Goal: Task Accomplishment & Management: Manage account settings

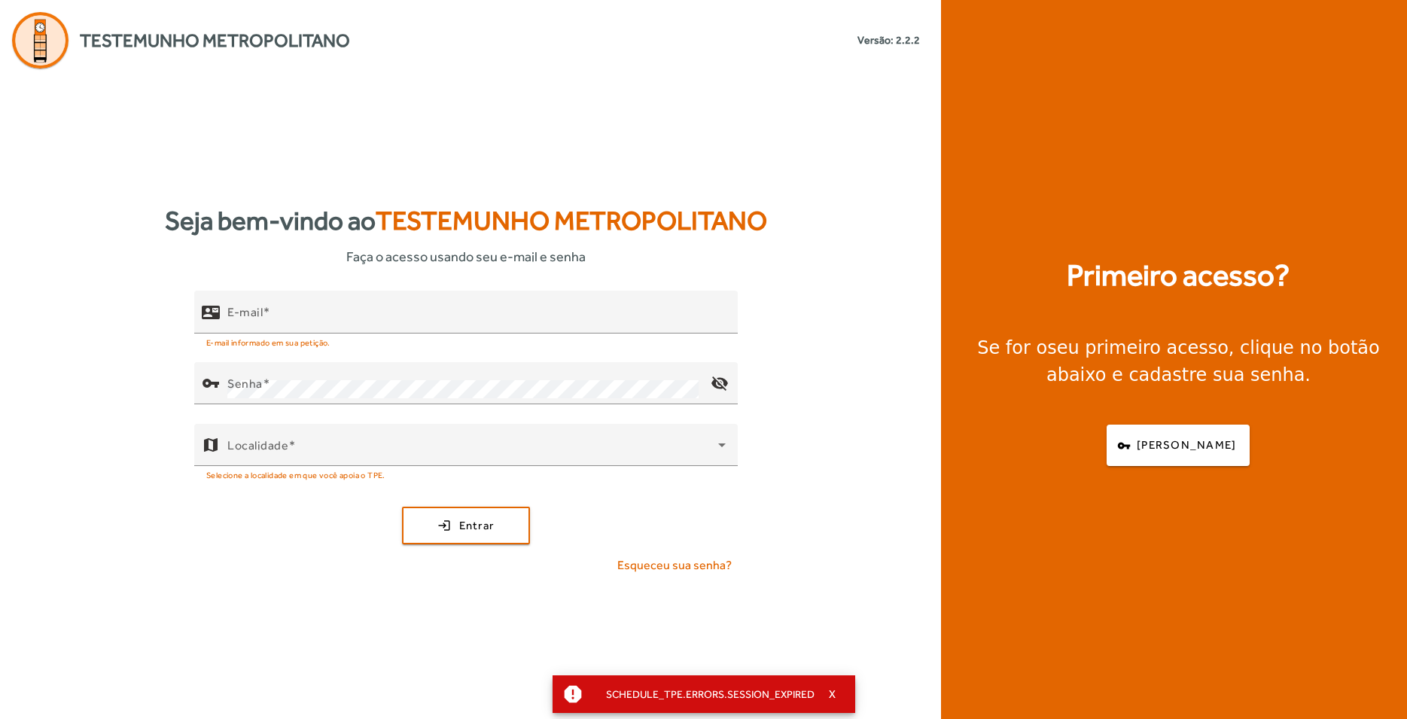
click at [65, 90] on div "Seja bem-vindo ao Testemunho Metropolitano Faça o acesso usando seu e-mail e se…" at bounding box center [466, 394] width 932 height 651
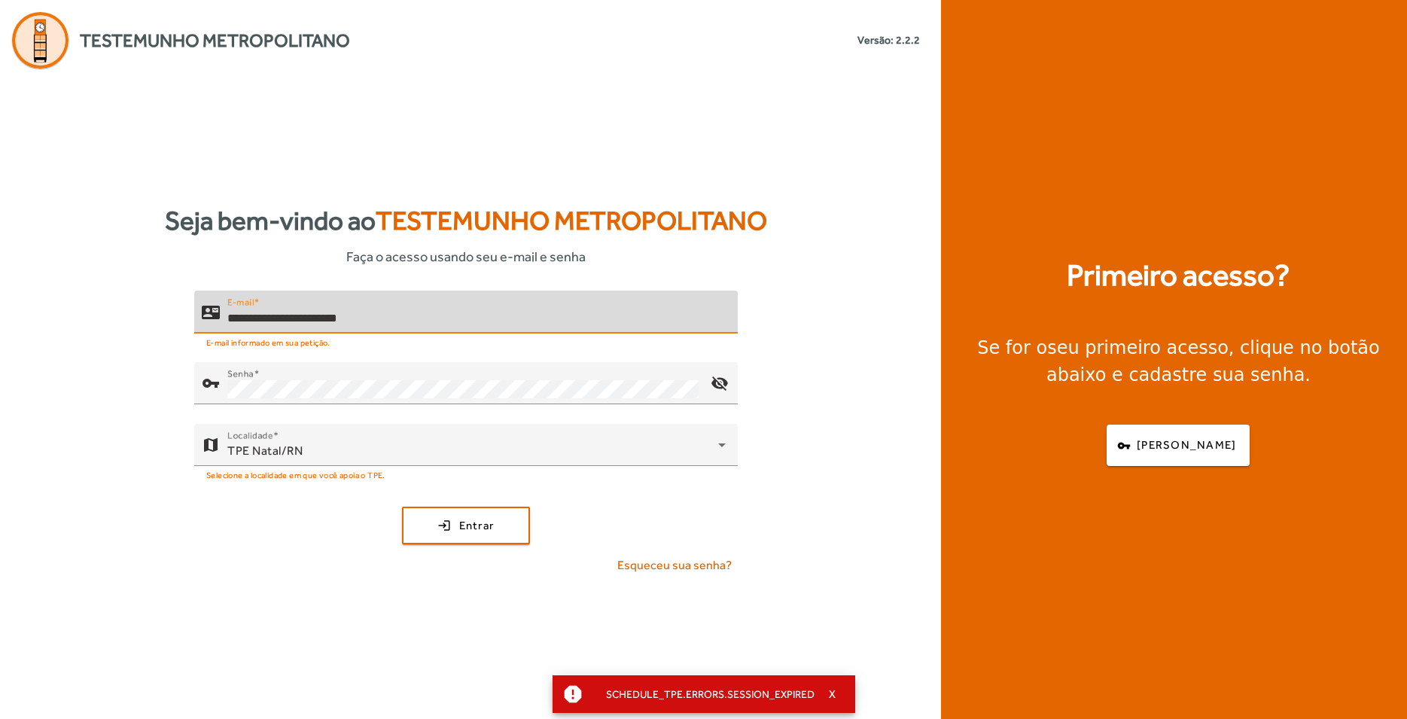
drag, startPoint x: 729, startPoint y: 523, endPoint x: 602, endPoint y: 496, distance: 129.4
click at [726, 328] on input "**********" at bounding box center [476, 318] width 498 height 18
type input "**********"
click at [489, 524] on span "Entrar" at bounding box center [476, 525] width 35 height 17
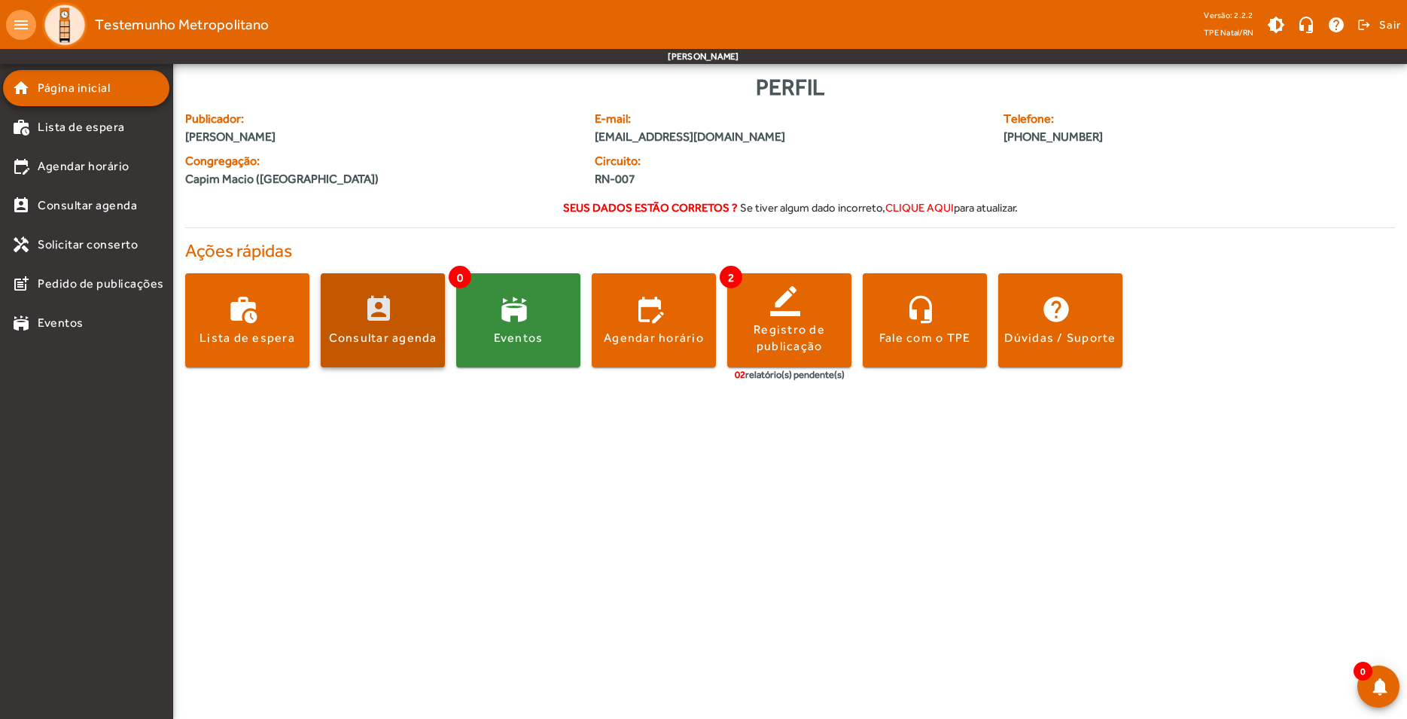
click at [361, 342] on div "Consultar agenda" at bounding box center [383, 338] width 108 height 17
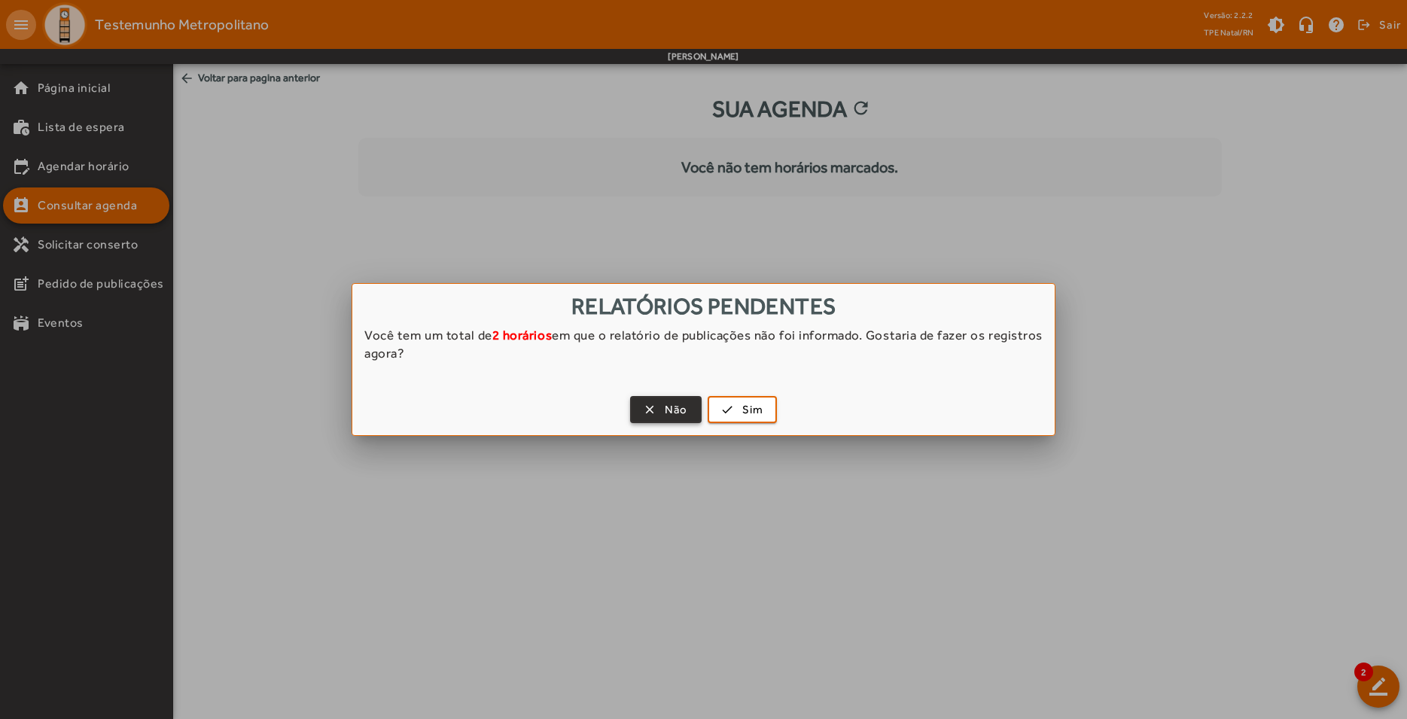
click at [673, 413] on span "Não" at bounding box center [676, 409] width 23 height 17
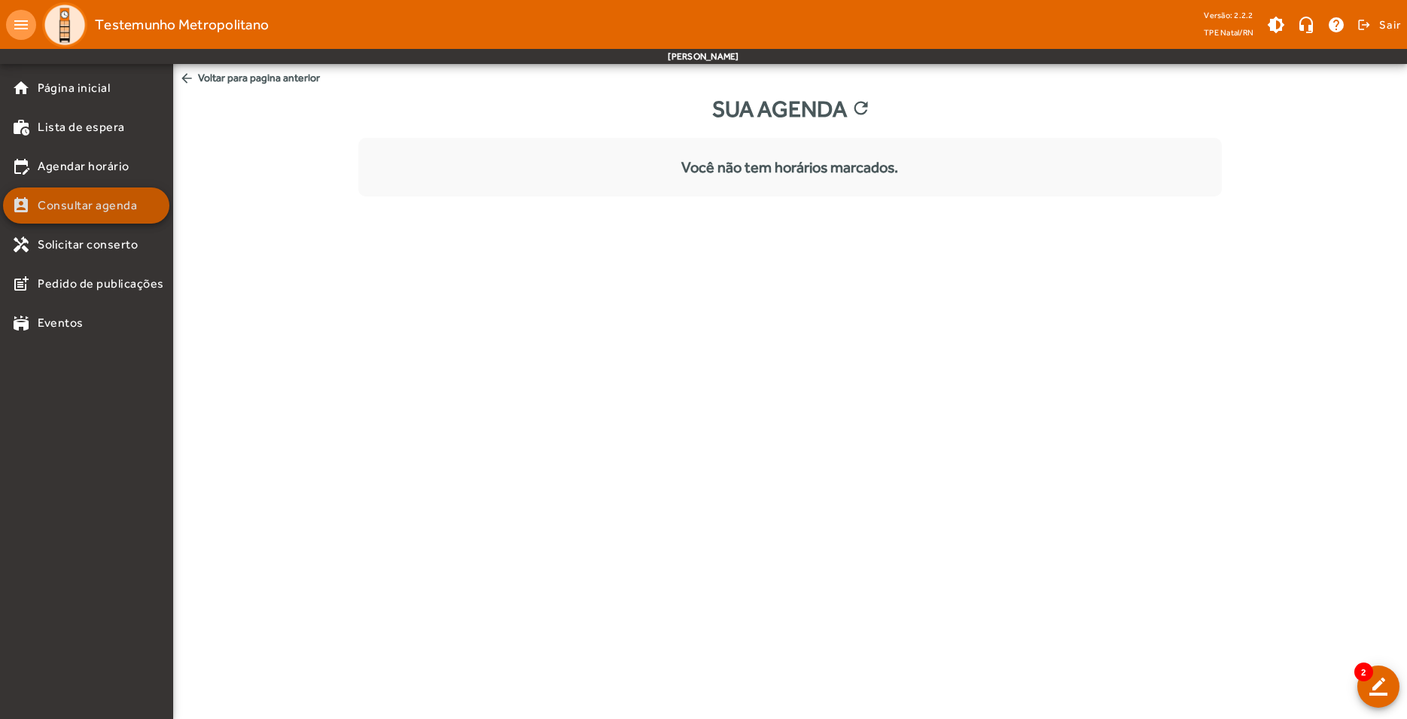
click at [123, 212] on span "Consultar agenda" at bounding box center [87, 206] width 99 height 18
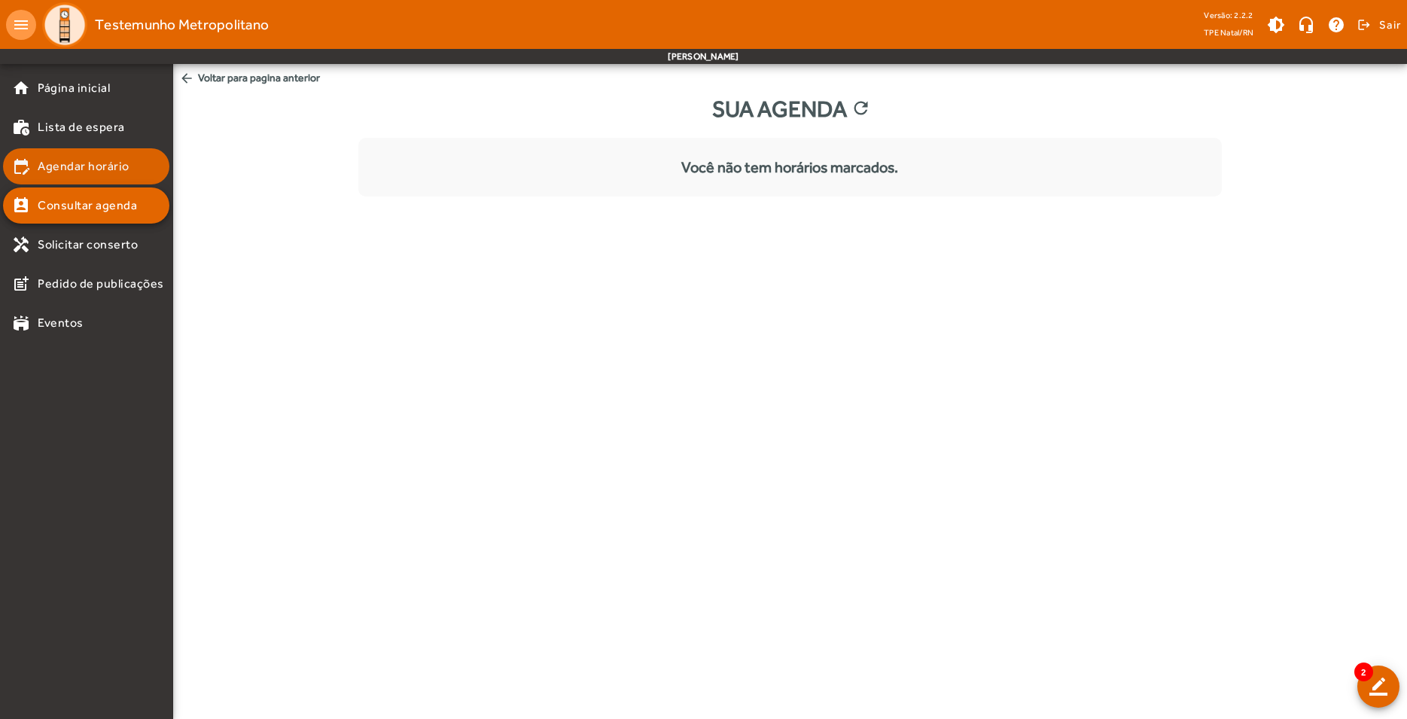
click at [108, 172] on span "Agendar horário" at bounding box center [84, 166] width 92 height 18
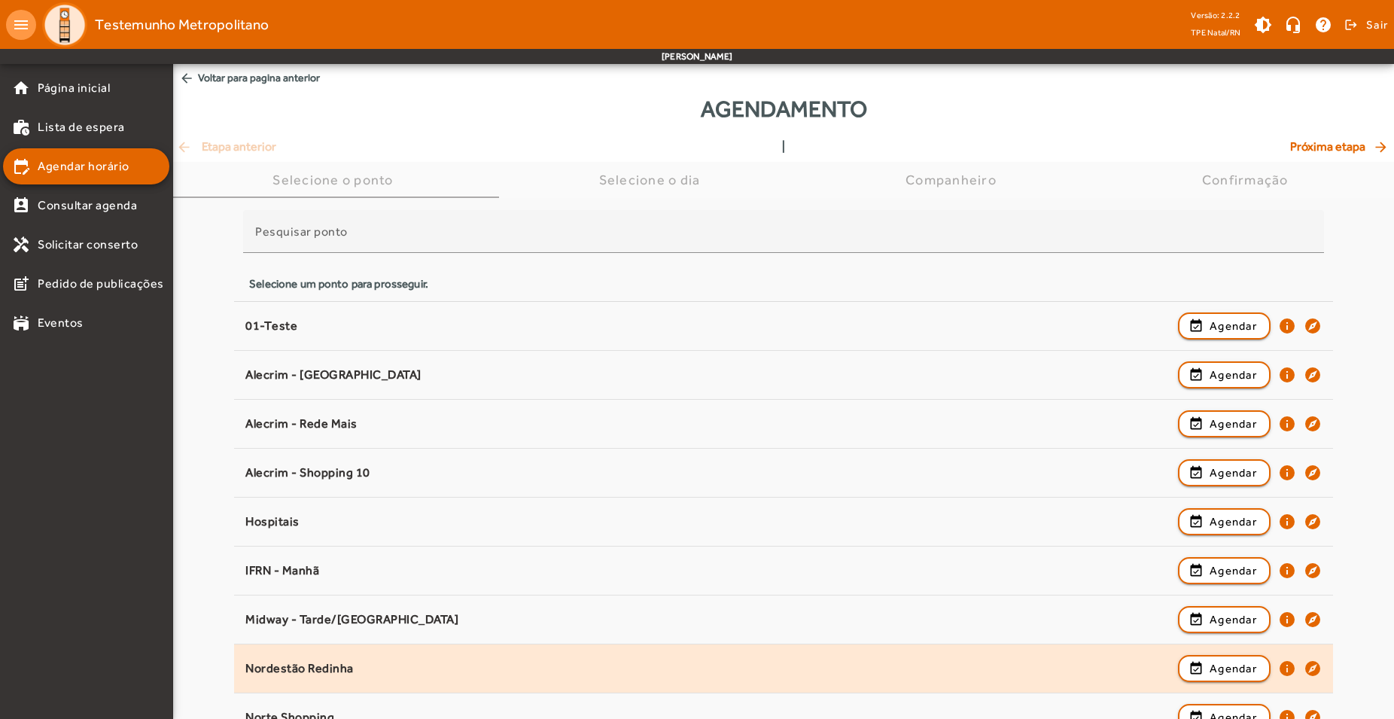
scroll to position [218, 0]
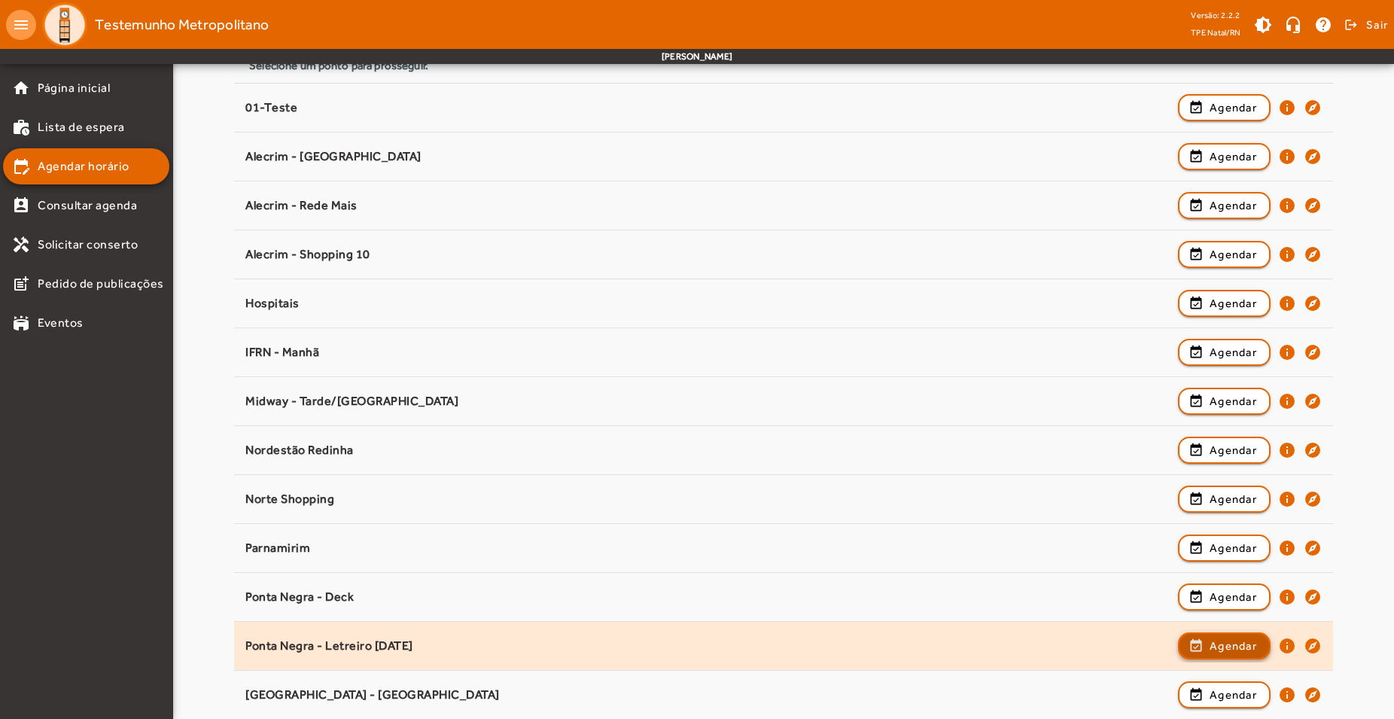
click at [1214, 651] on span "Agendar" at bounding box center [1233, 646] width 47 height 18
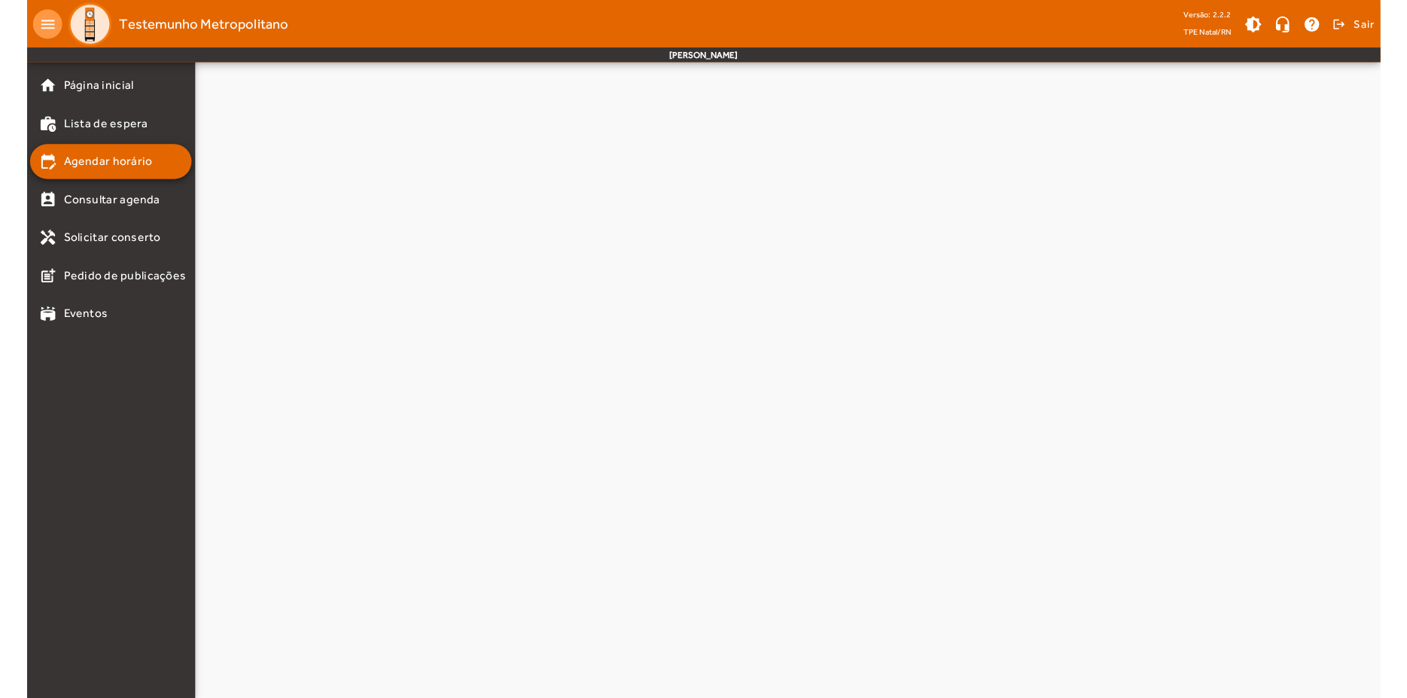
scroll to position [0, 0]
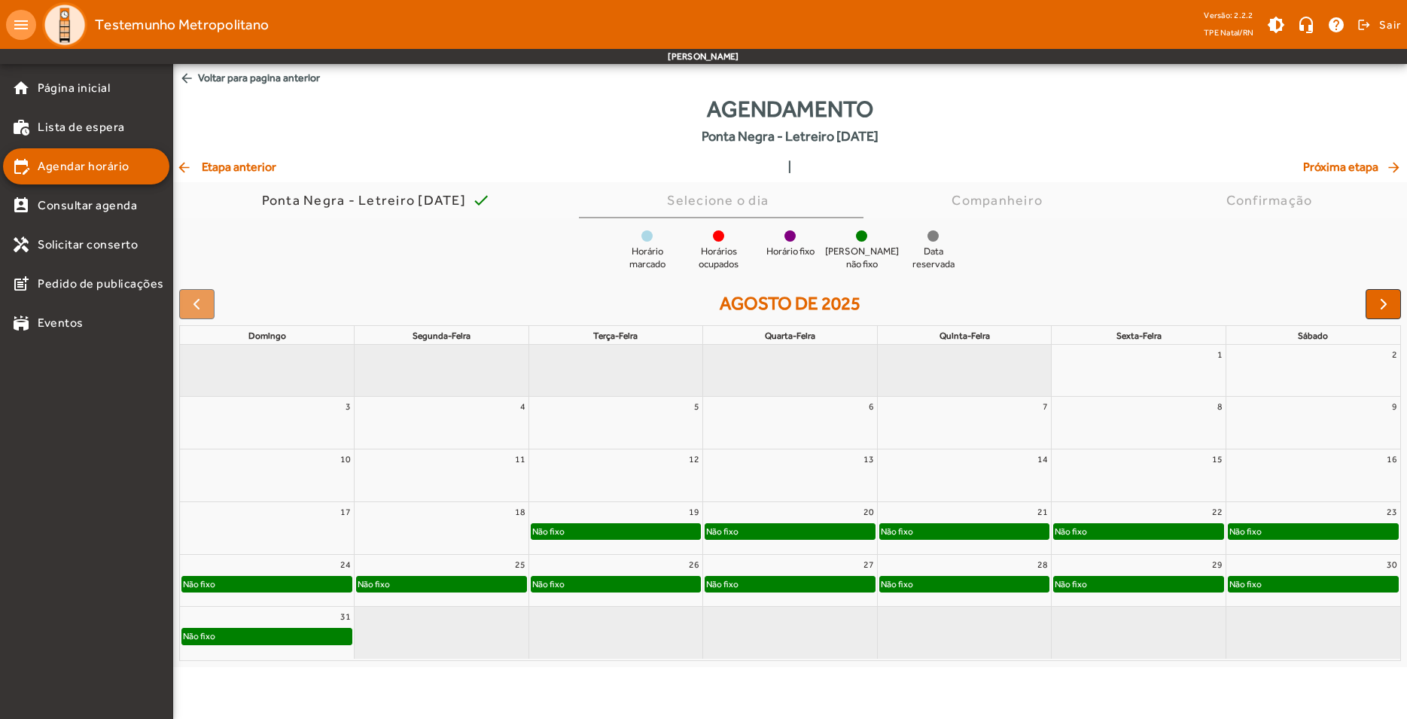
click at [812, 530] on div "Não fixo" at bounding box center [790, 531] width 169 height 15
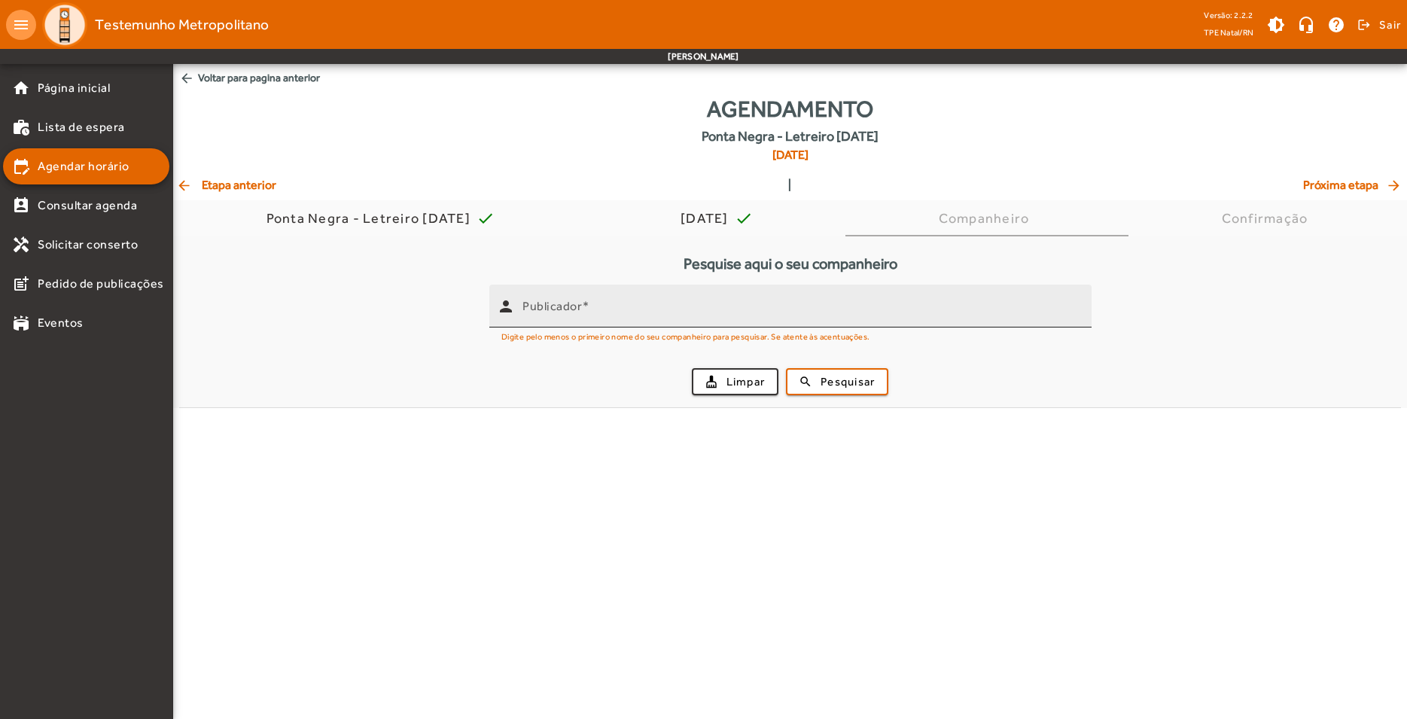
click at [616, 315] on input "Publicador" at bounding box center [801, 312] width 557 height 18
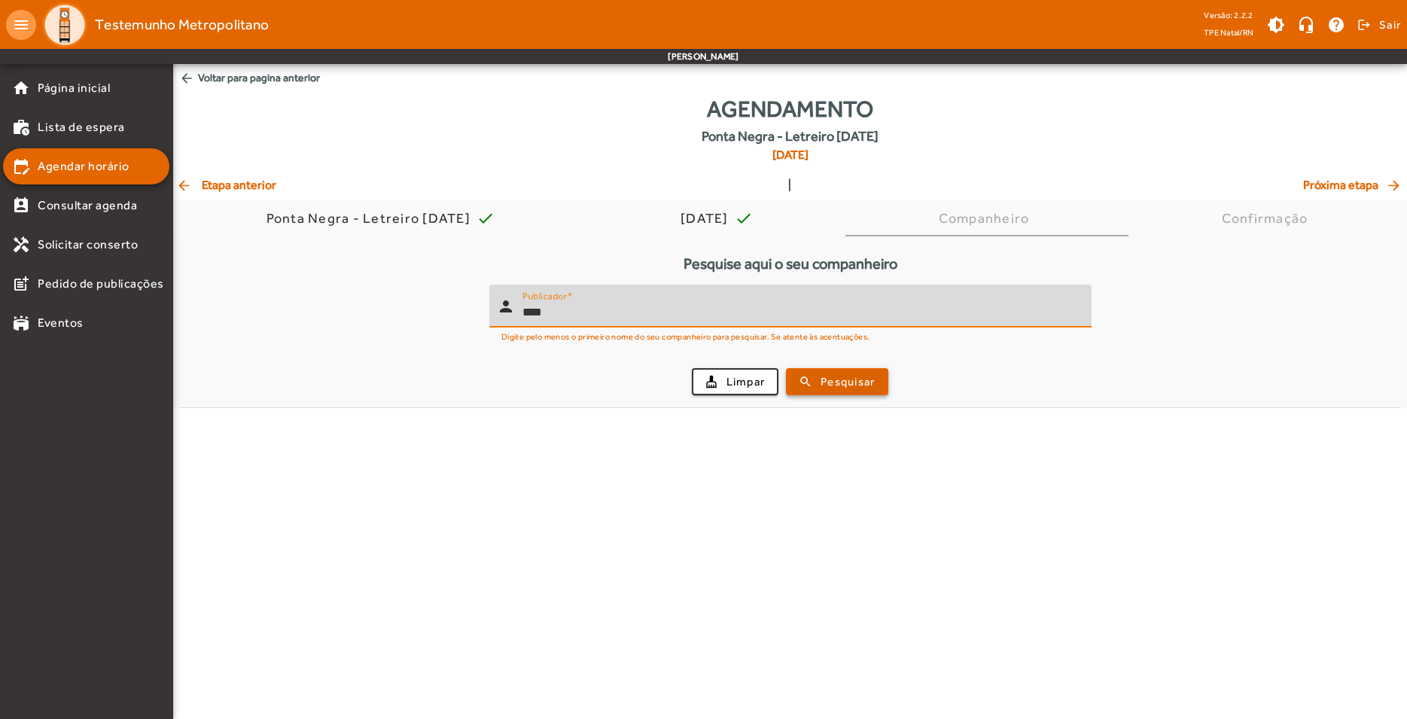
type input "****"
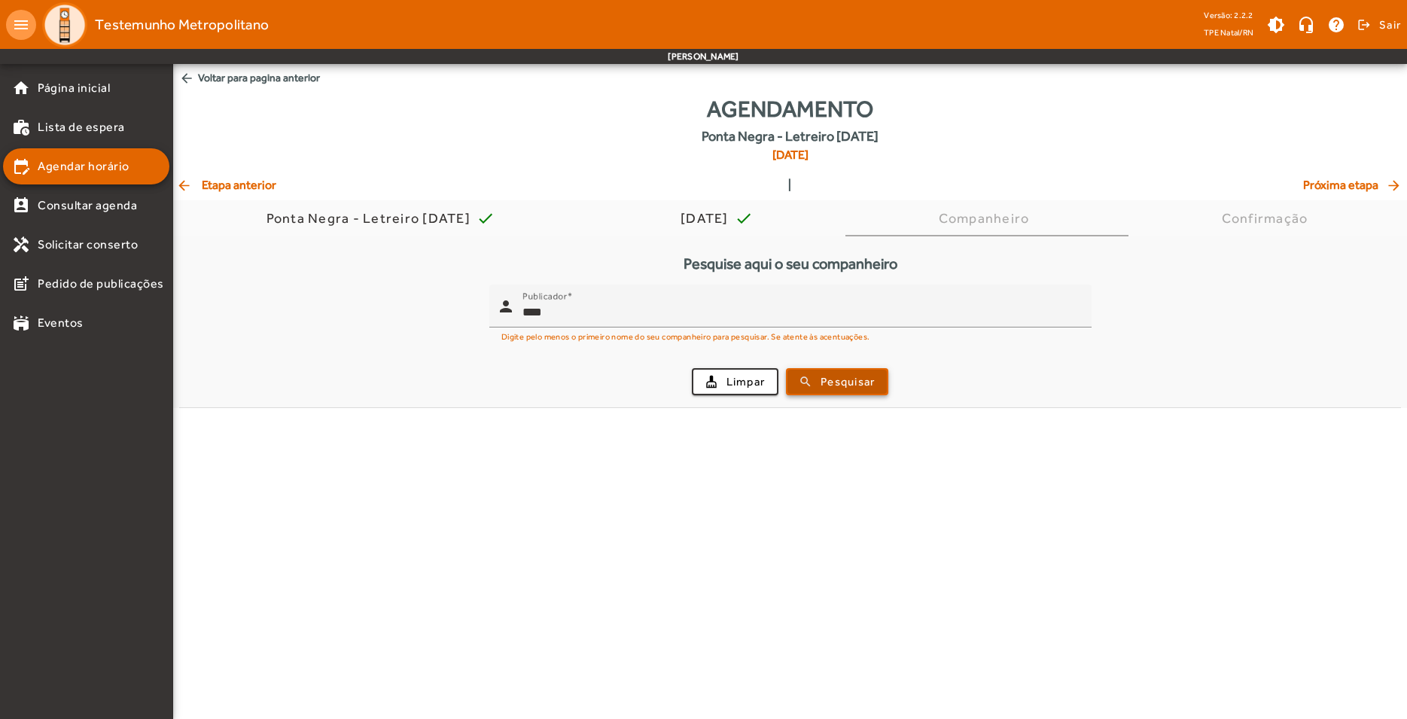
click at [827, 387] on span "Pesquisar" at bounding box center [848, 381] width 54 height 17
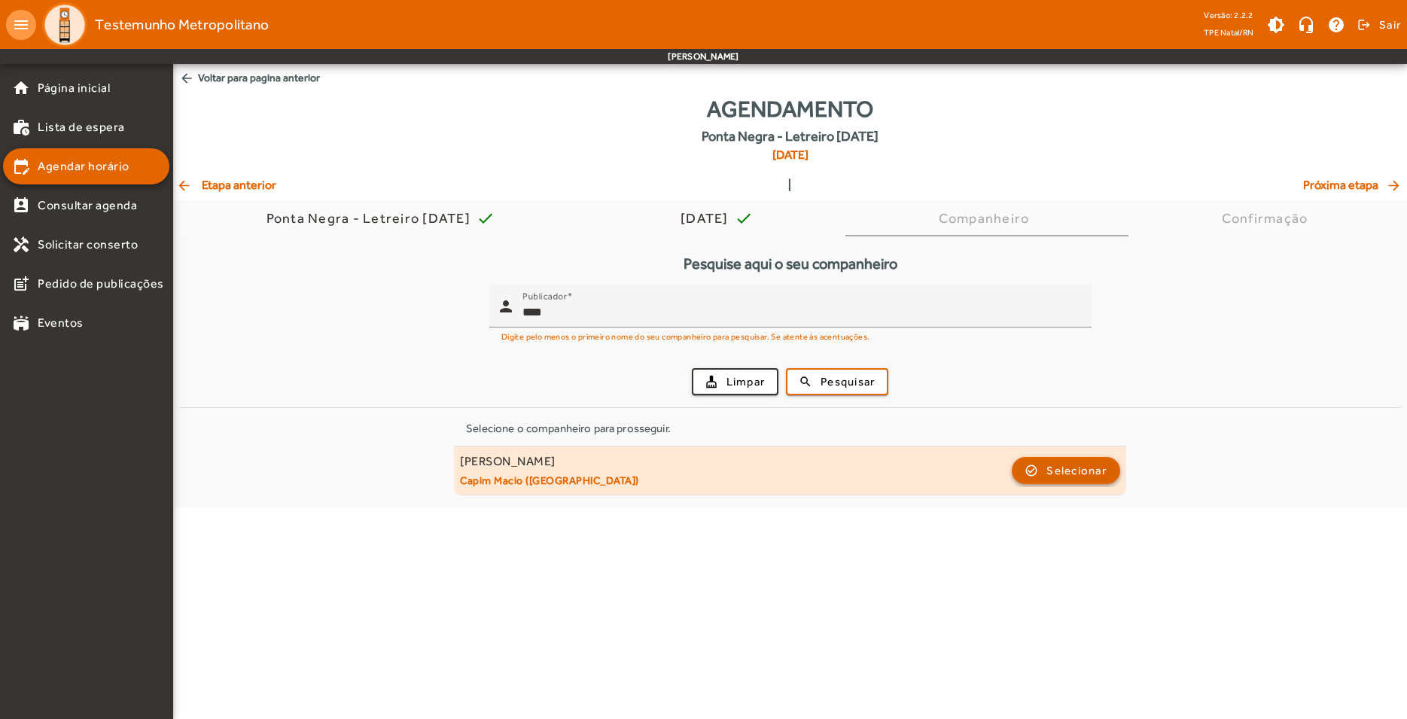
click at [1050, 474] on span "Selecionar" at bounding box center [1077, 471] width 60 height 18
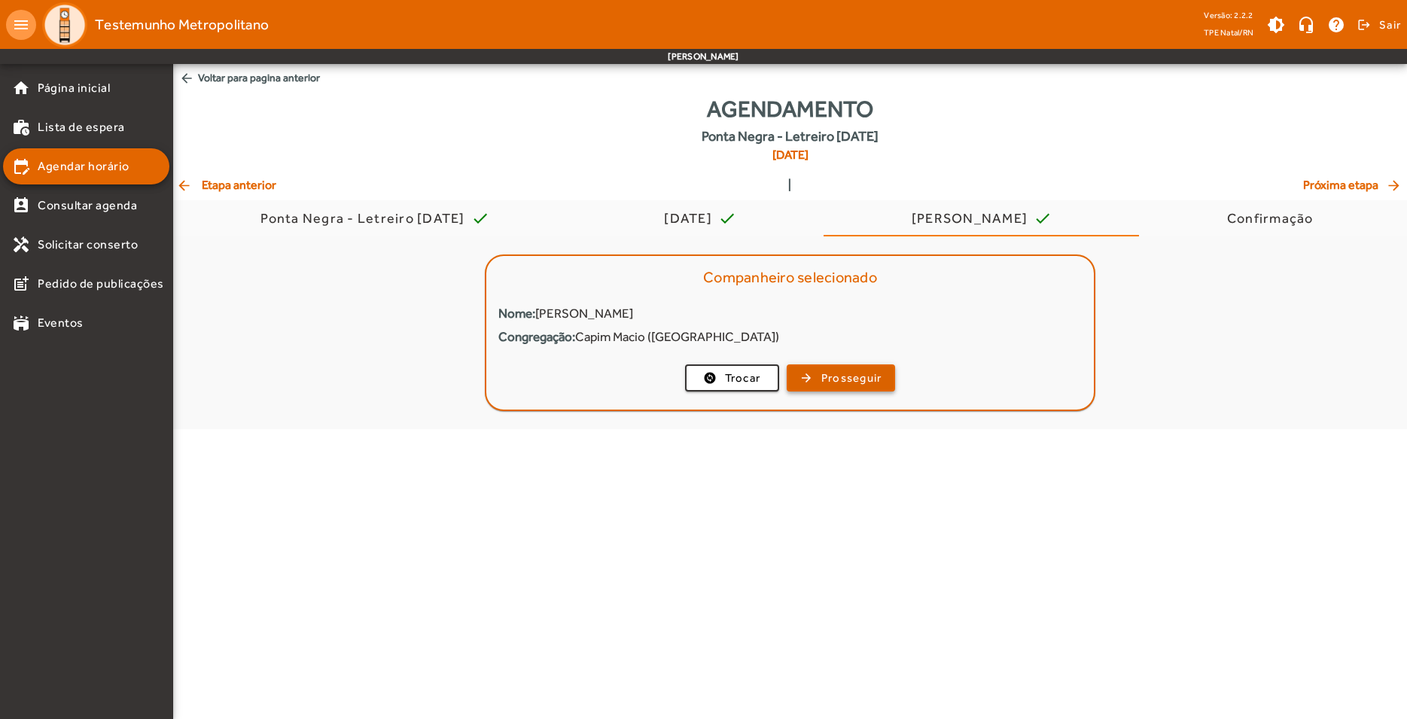
click at [833, 391] on button "arrow_forward Prosseguir" at bounding box center [841, 377] width 109 height 27
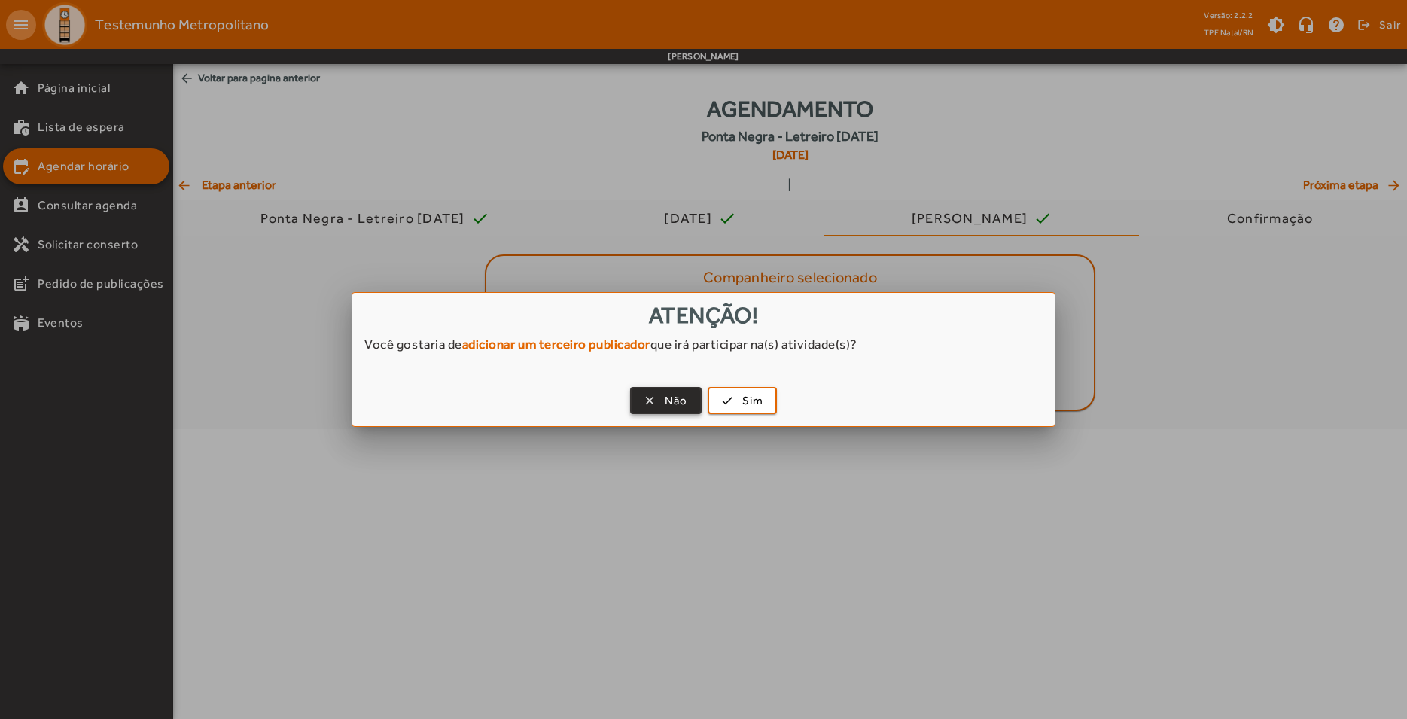
click at [641, 403] on span "button" at bounding box center [666, 400] width 69 height 36
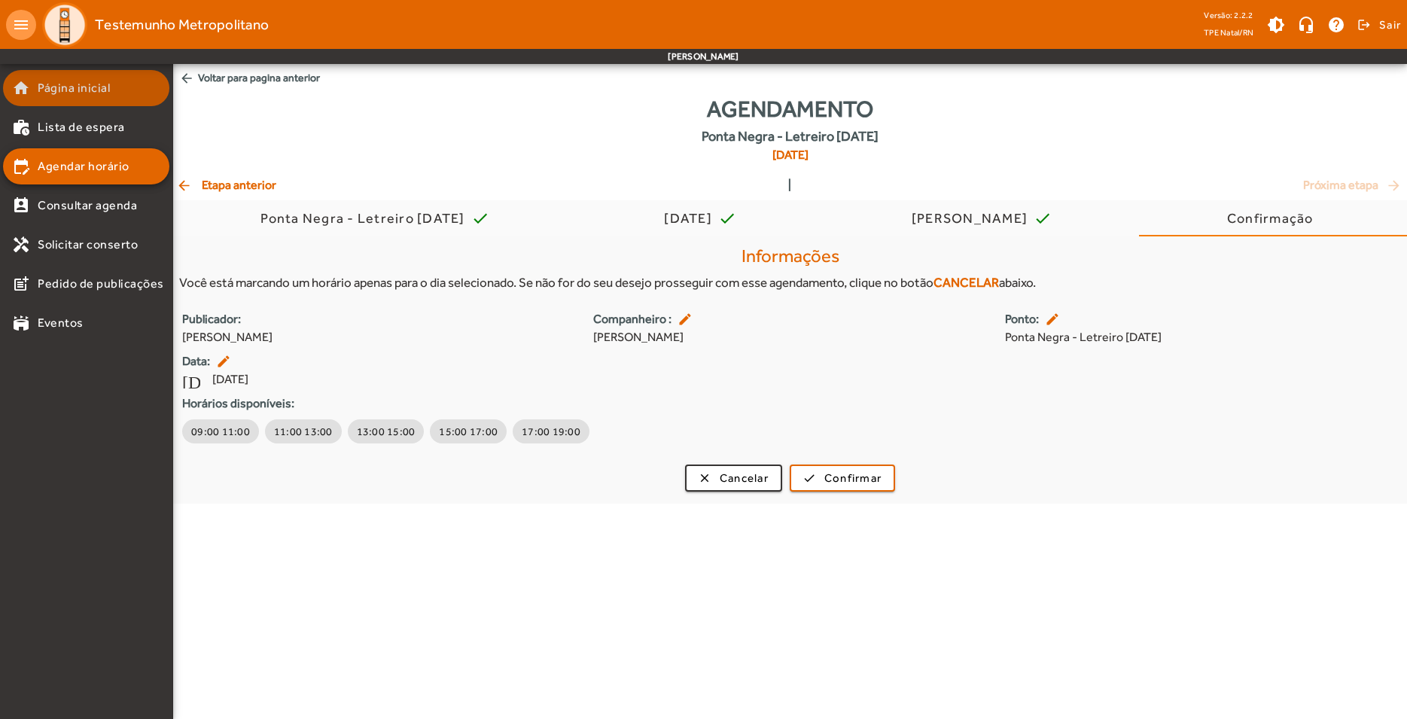
click at [96, 96] on span "Página inicial" at bounding box center [74, 88] width 72 height 18
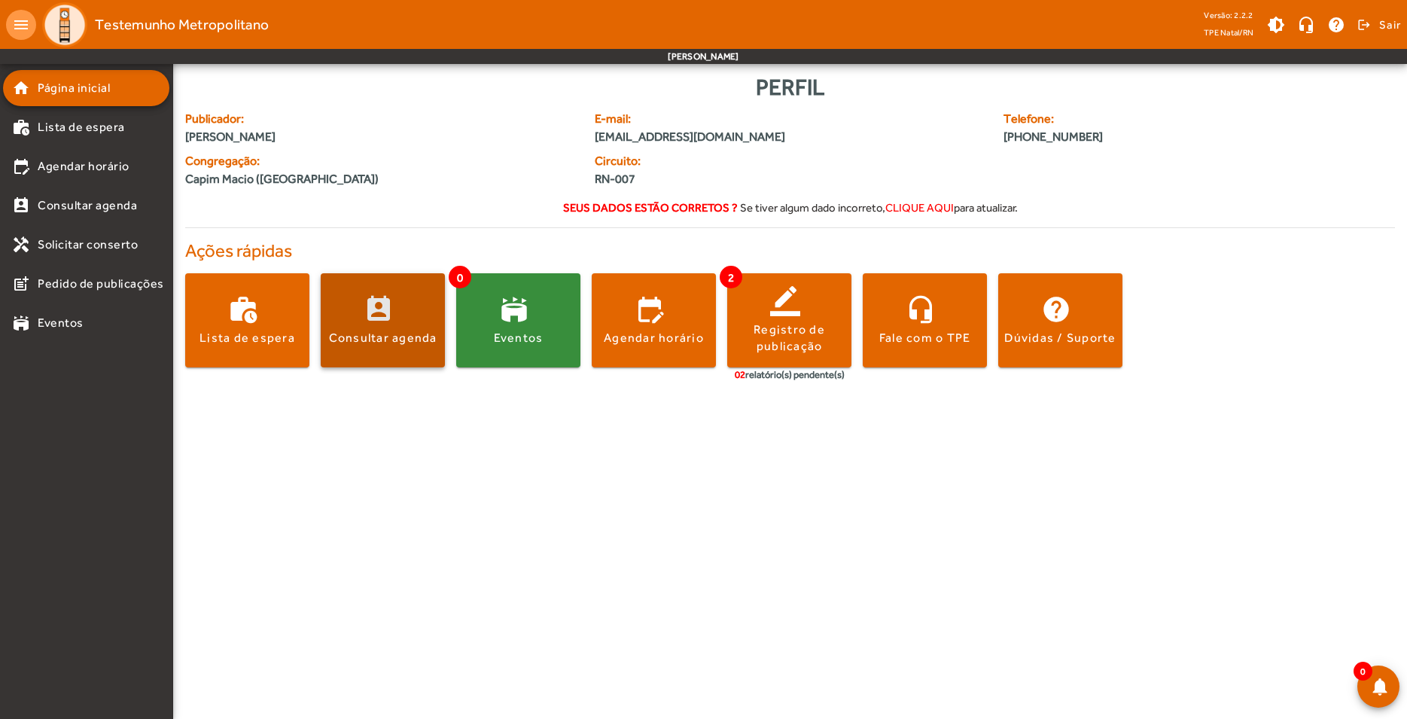
click at [411, 346] on div "Consultar agenda" at bounding box center [383, 338] width 108 height 17
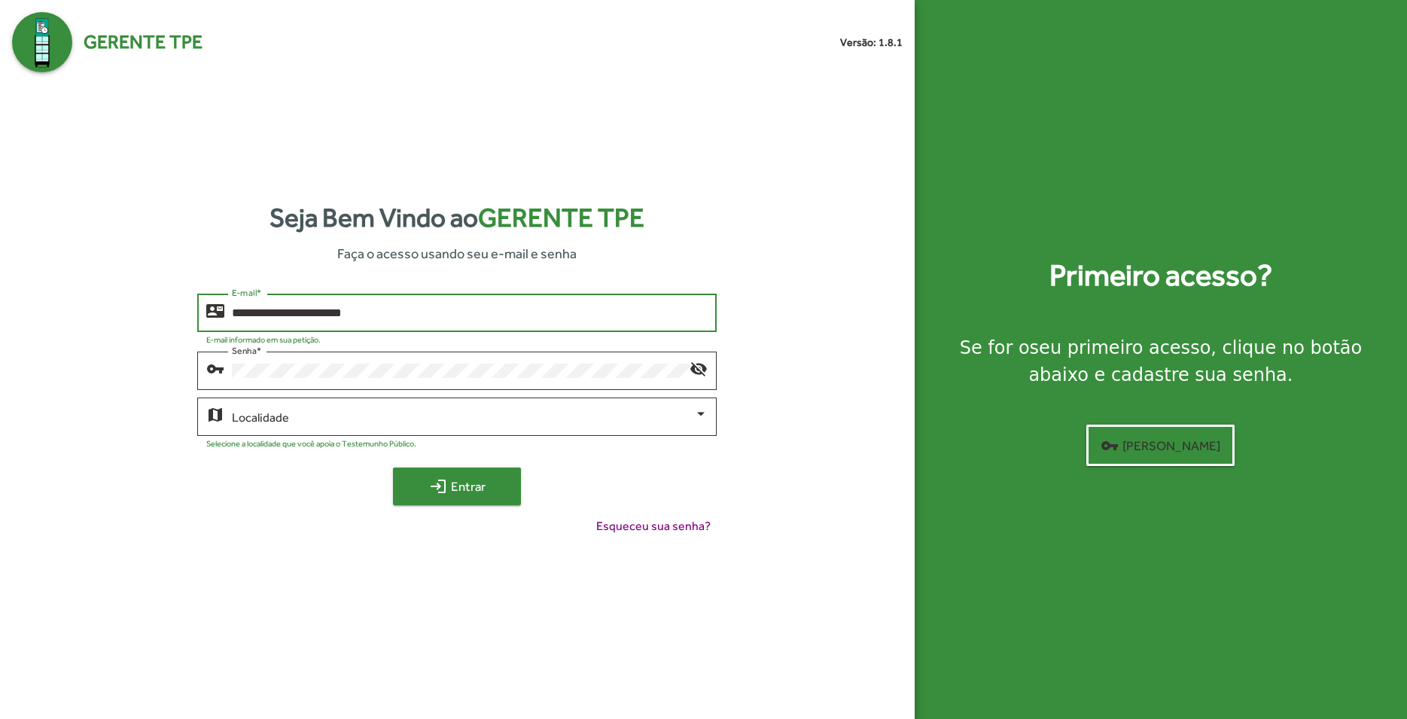
type input "**********"
click at [450, 491] on span "login Entrar" at bounding box center [457, 486] width 101 height 27
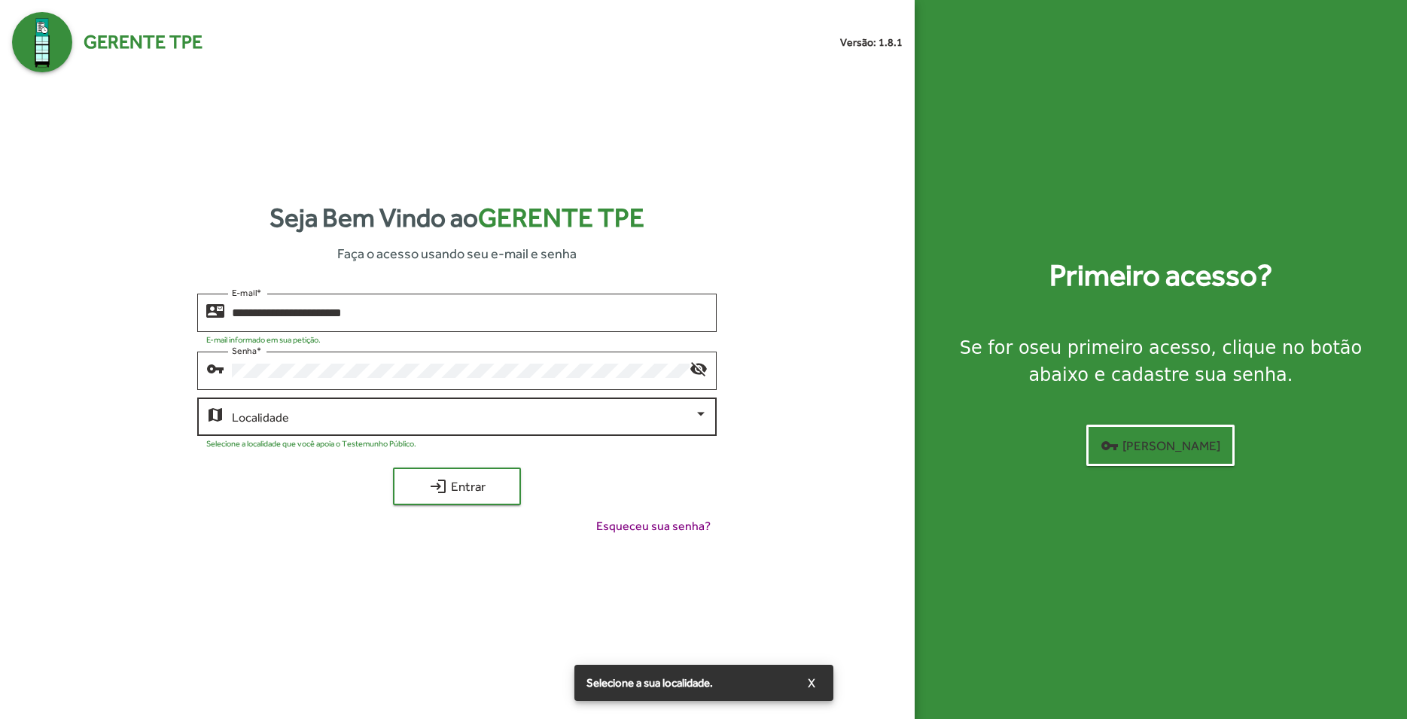
click at [410, 429] on div "Localidade" at bounding box center [470, 415] width 476 height 41
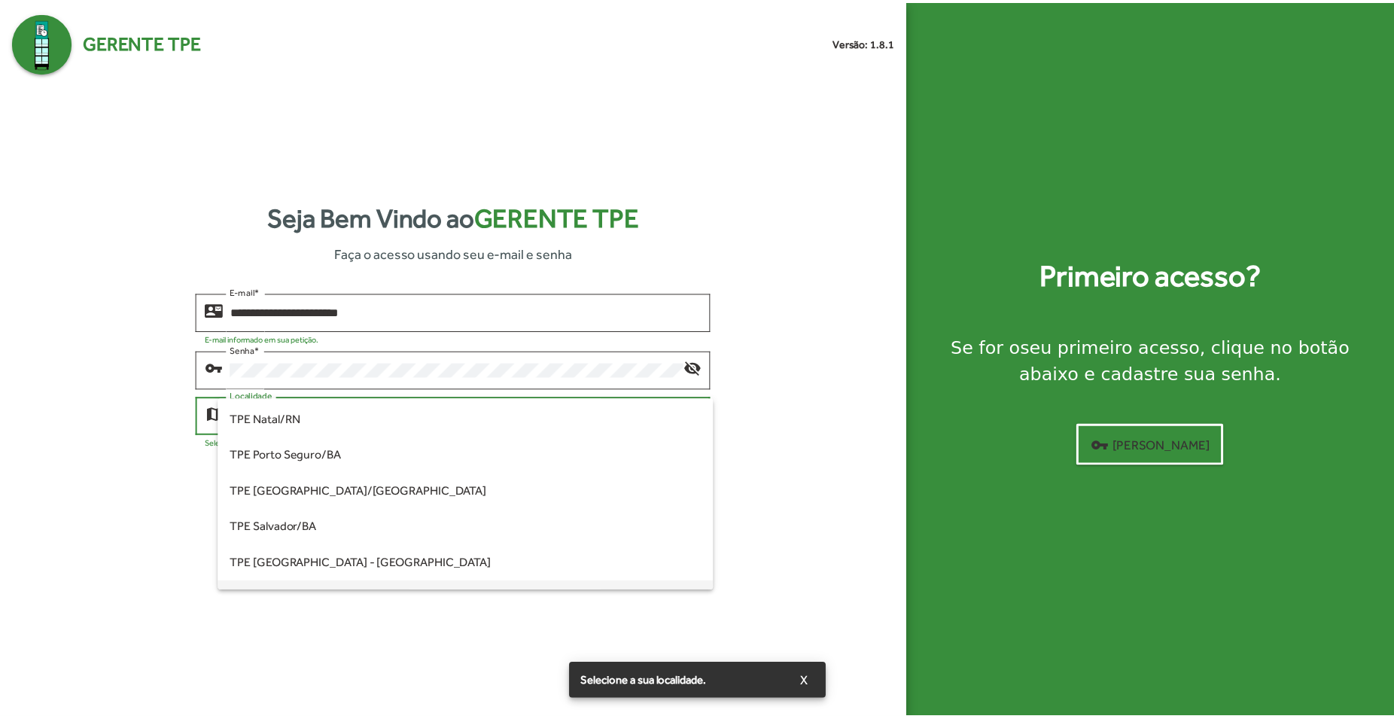
scroll to position [164, 0]
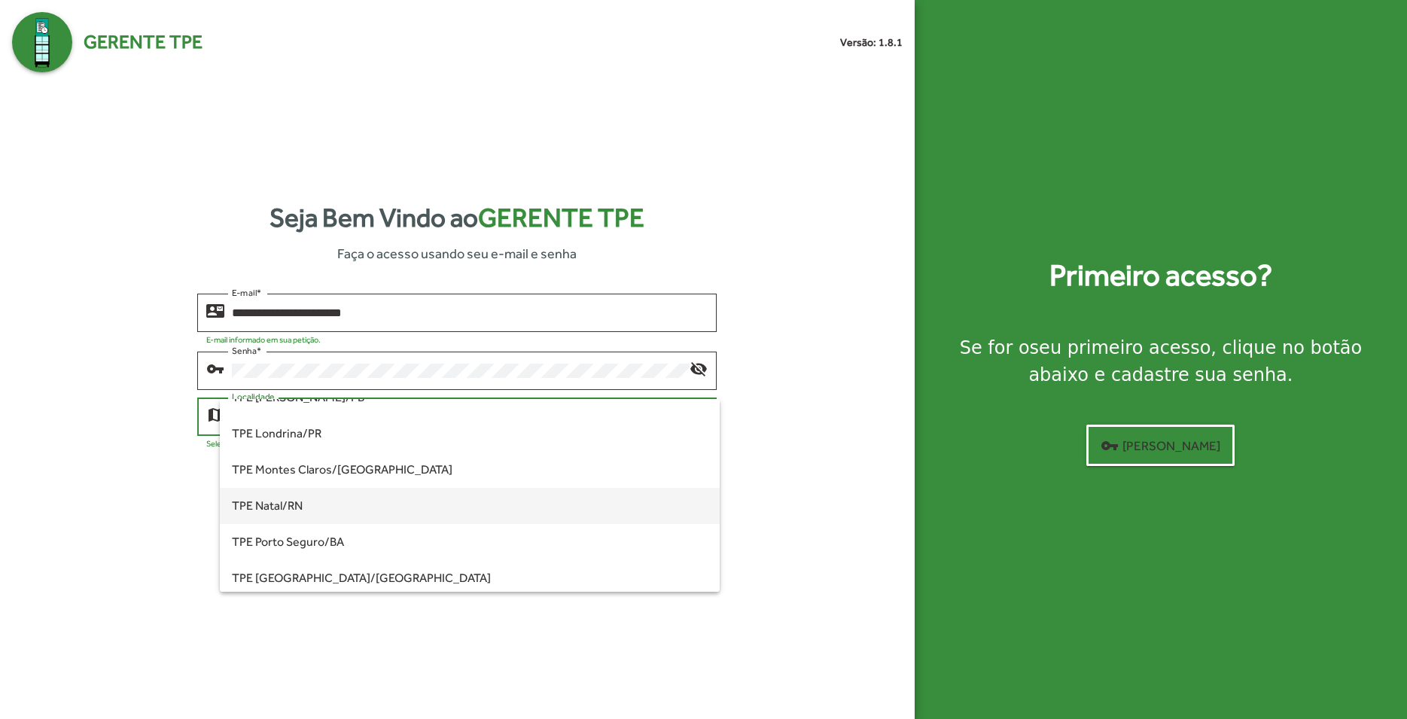
click at [304, 504] on span "TPE Natal/RN" at bounding box center [470, 506] width 476 height 36
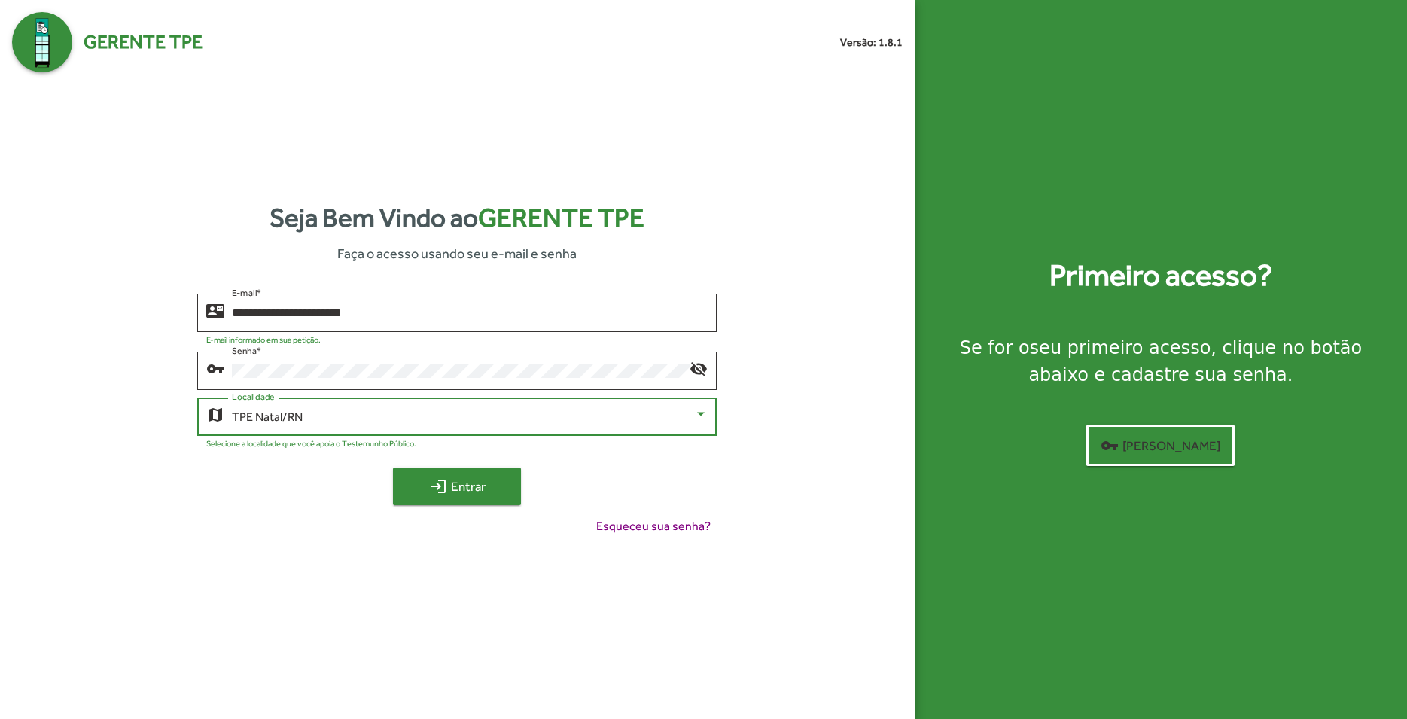
click at [475, 490] on span "login Entrar" at bounding box center [457, 486] width 101 height 27
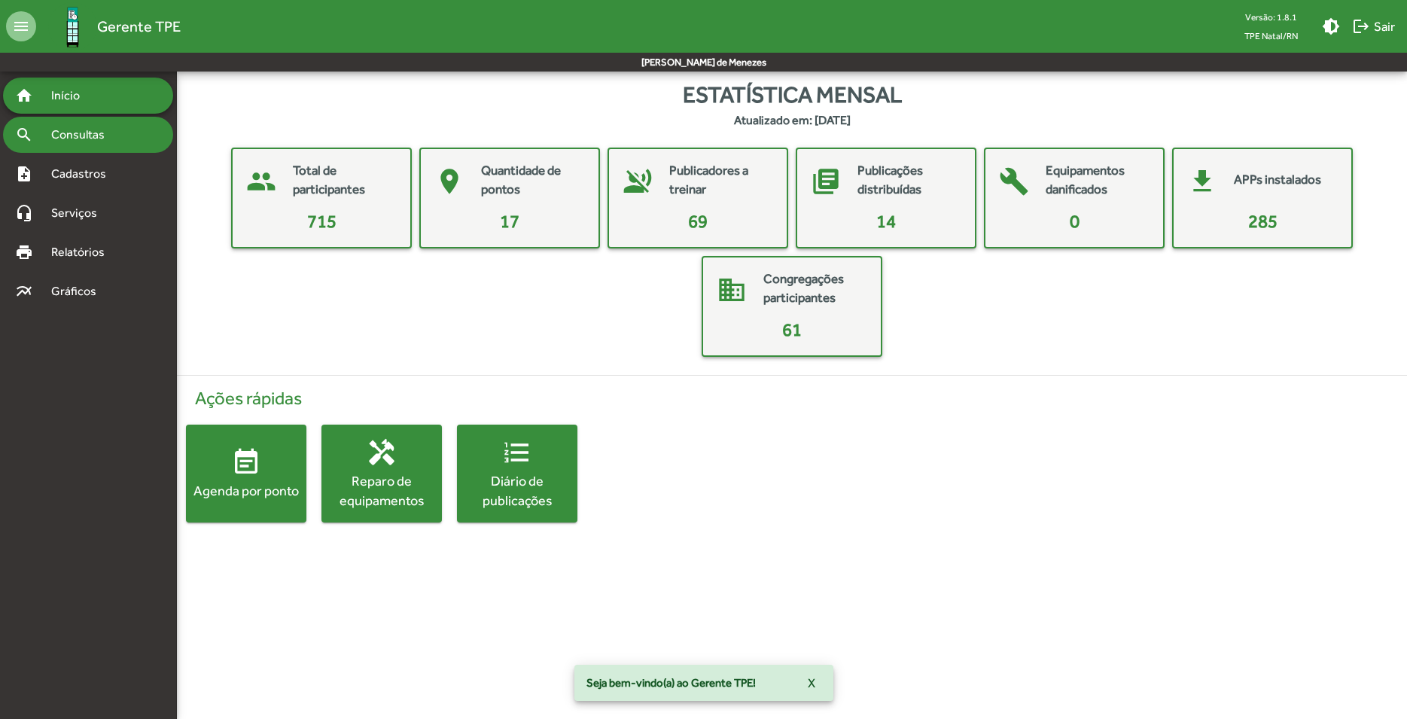
click at [77, 128] on span "Consultas" at bounding box center [83, 135] width 82 height 18
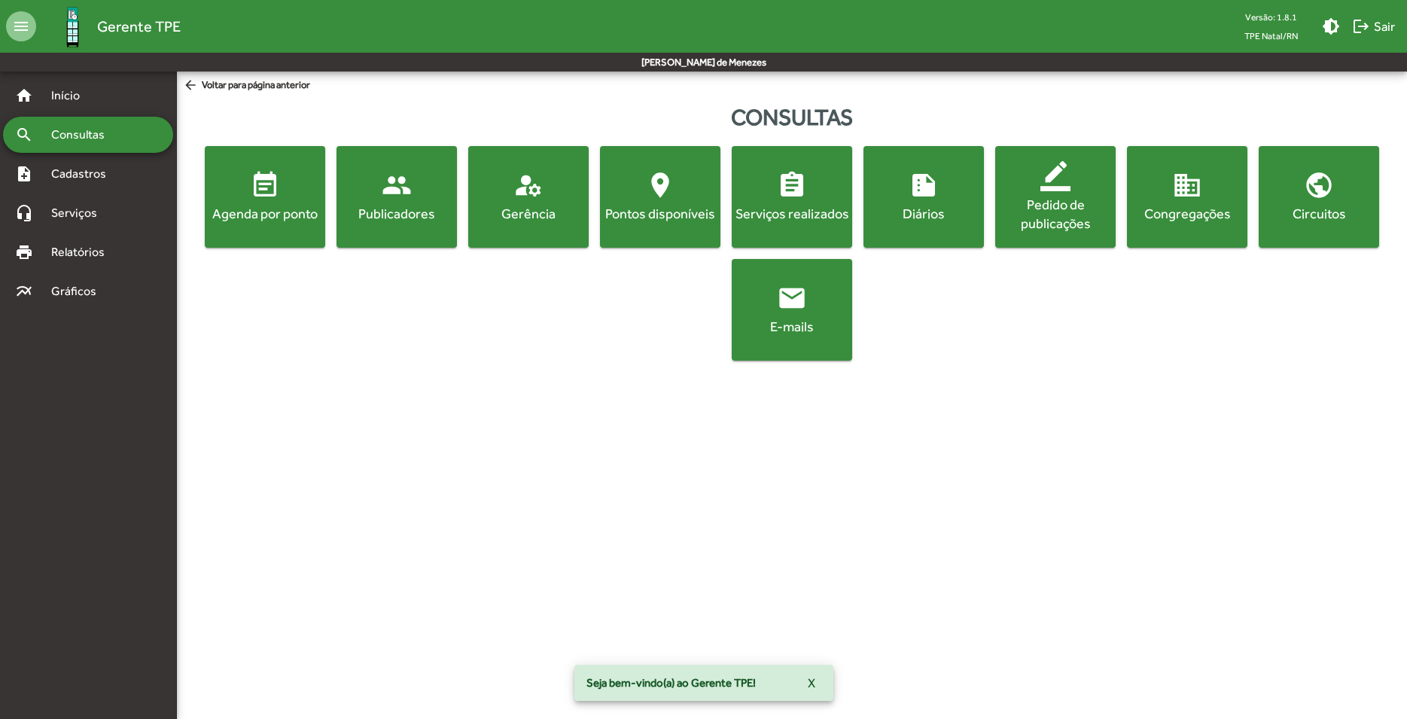
click at [267, 238] on button "event_note Agenda por ponto" at bounding box center [265, 197] width 120 height 102
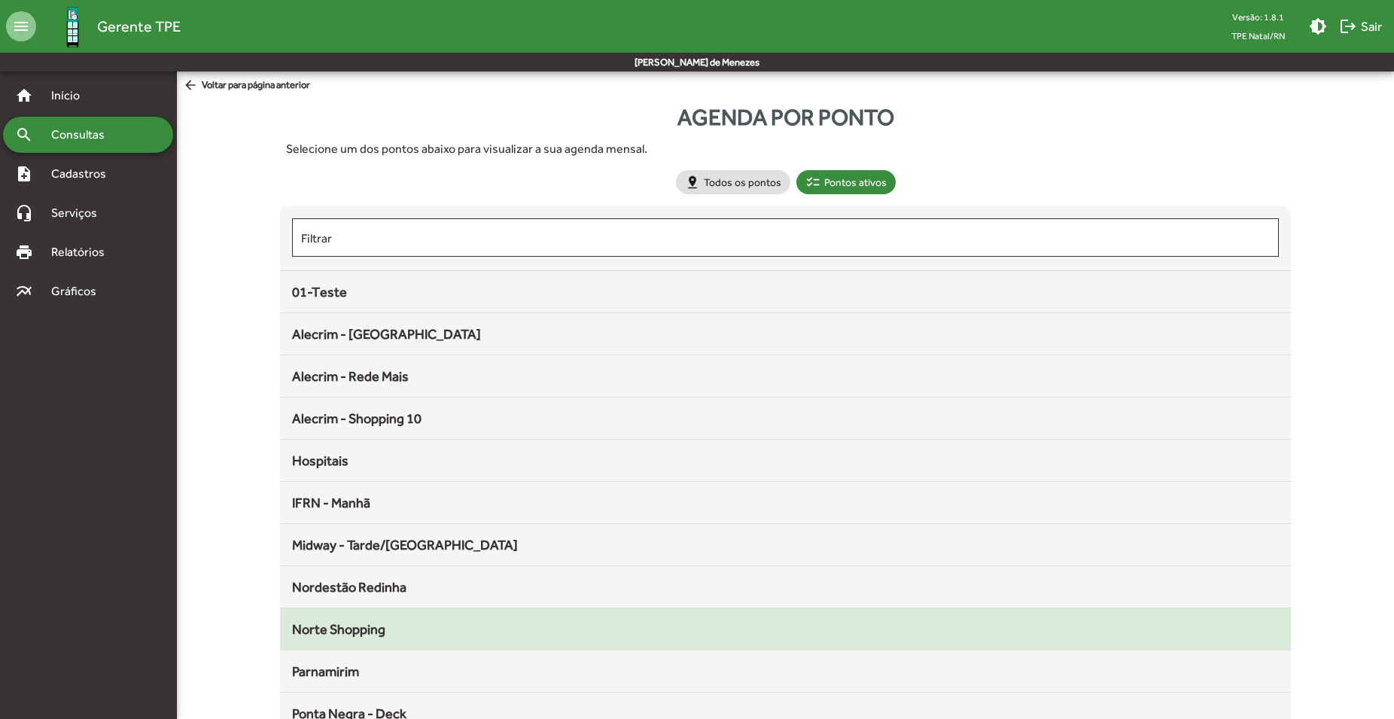
scroll to position [117, 0]
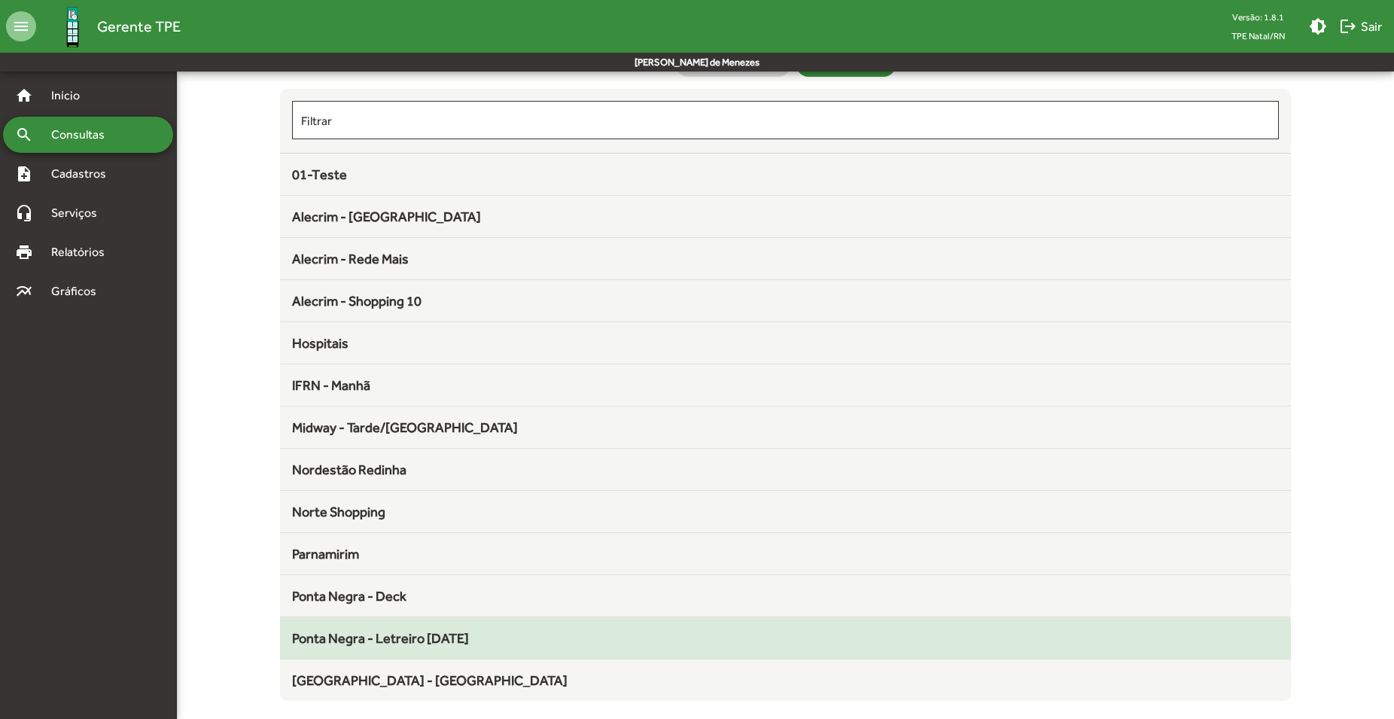
click at [461, 638] on span "Ponta Negra - Letreiro [DATE]" at bounding box center [380, 638] width 177 height 16
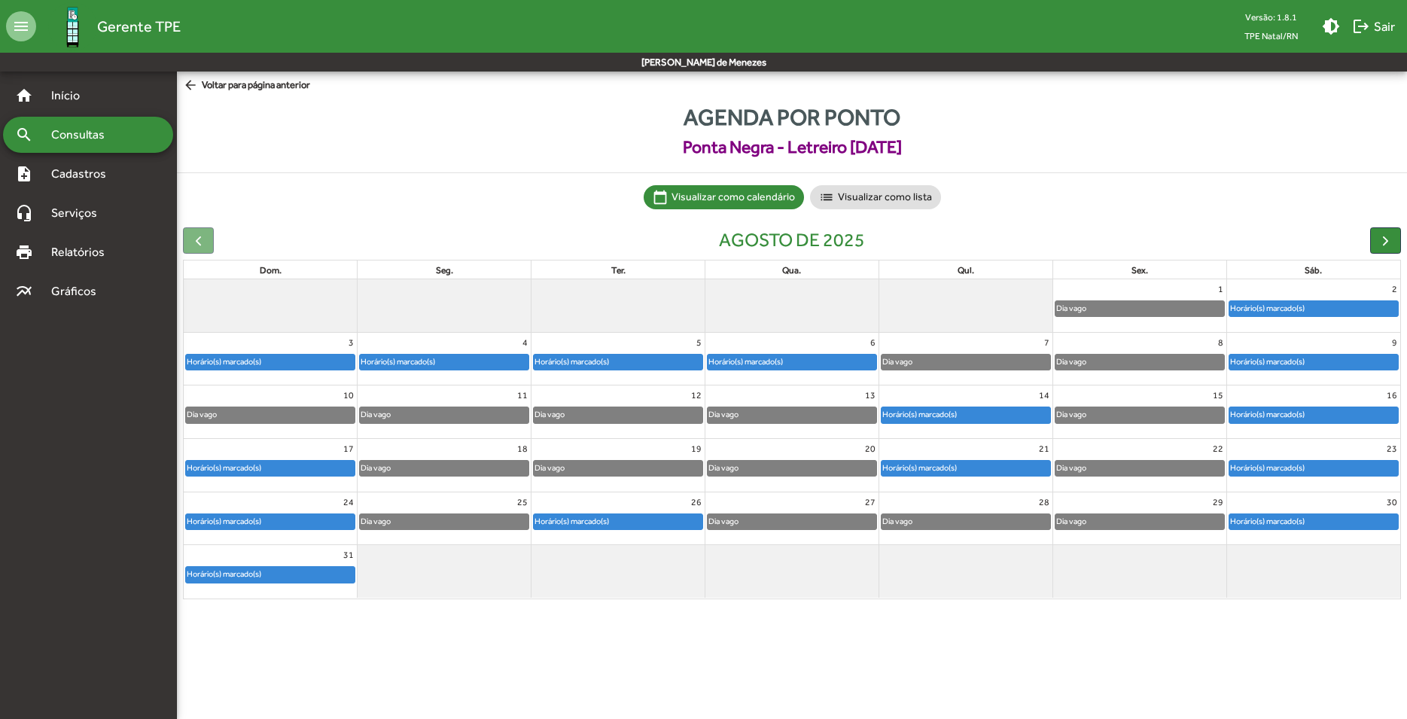
click at [293, 523] on div "Horário(s) marcado(s)" at bounding box center [270, 521] width 169 height 15
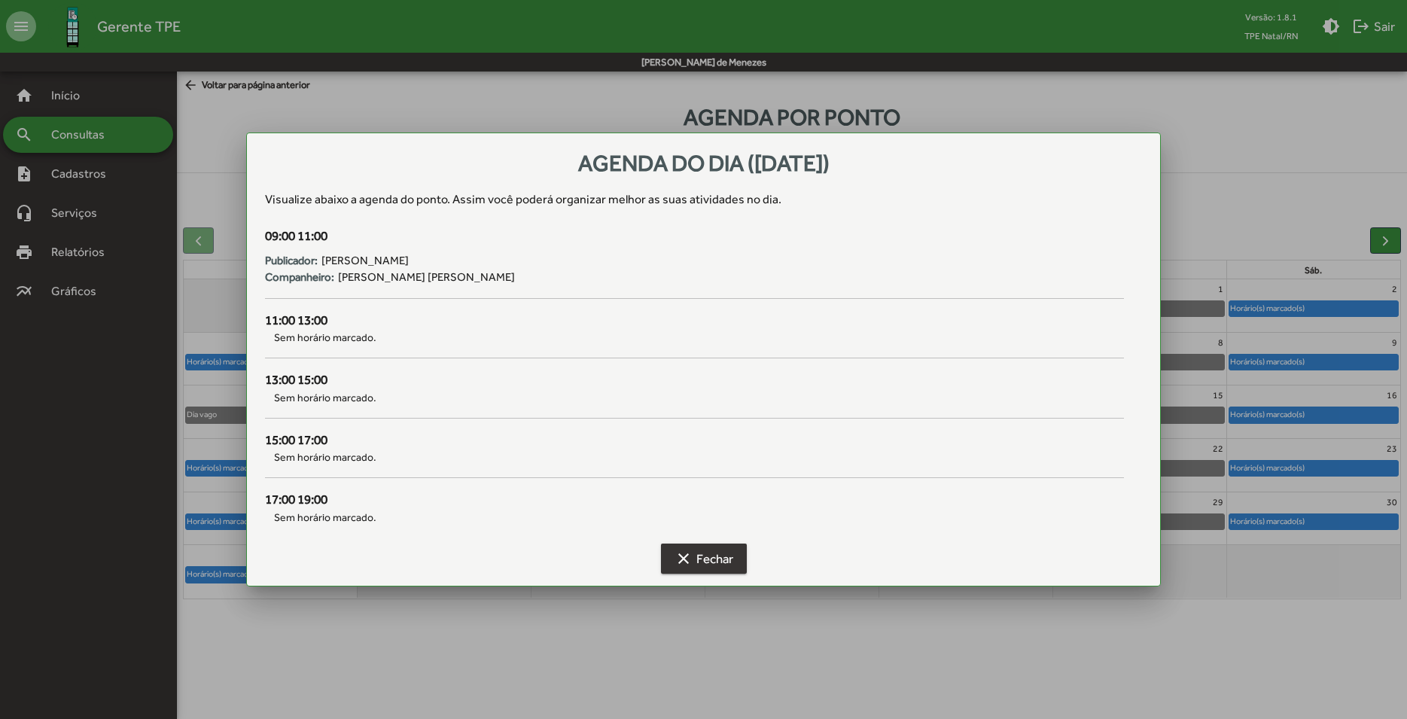
click at [719, 554] on span "clear Fechar" at bounding box center [704, 558] width 59 height 27
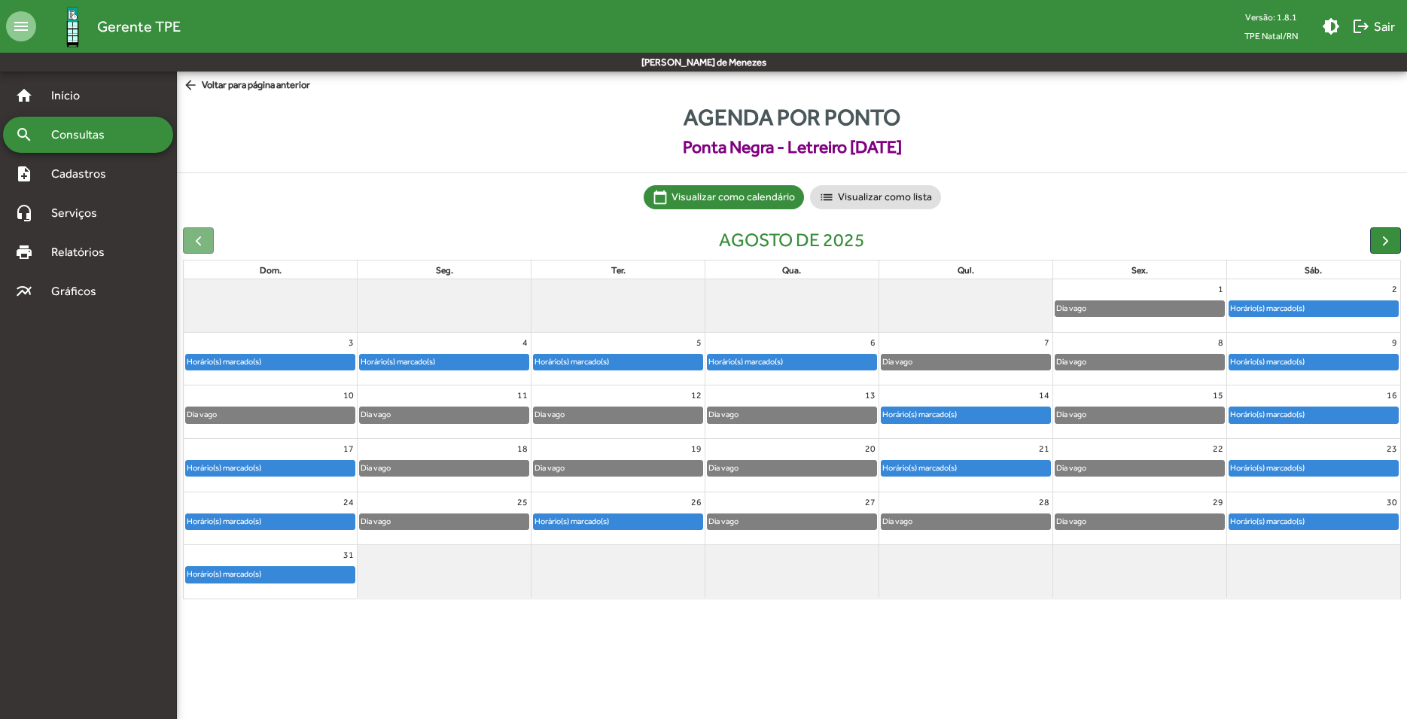
click at [584, 526] on div "Horário(s) marcado(s)" at bounding box center [572, 521] width 76 height 14
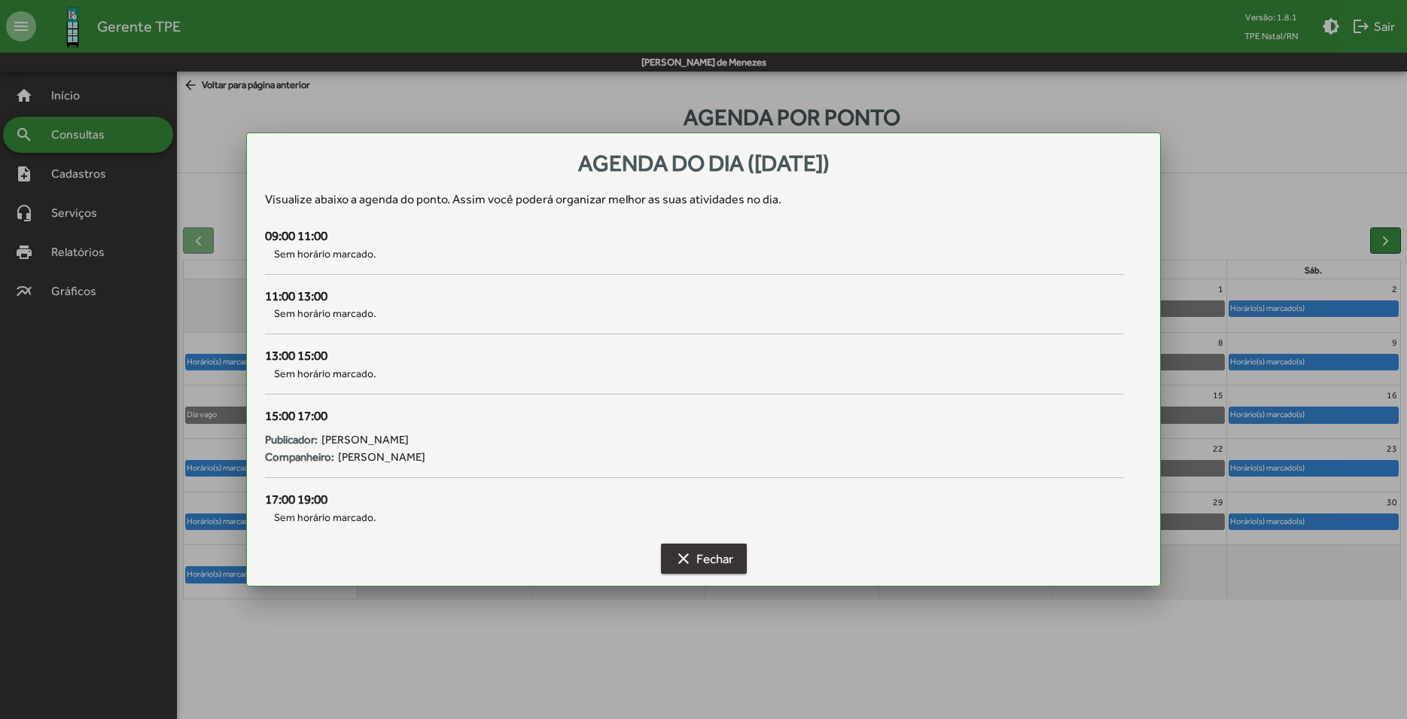
click at [715, 566] on span "clear Fechar" at bounding box center [704, 558] width 59 height 27
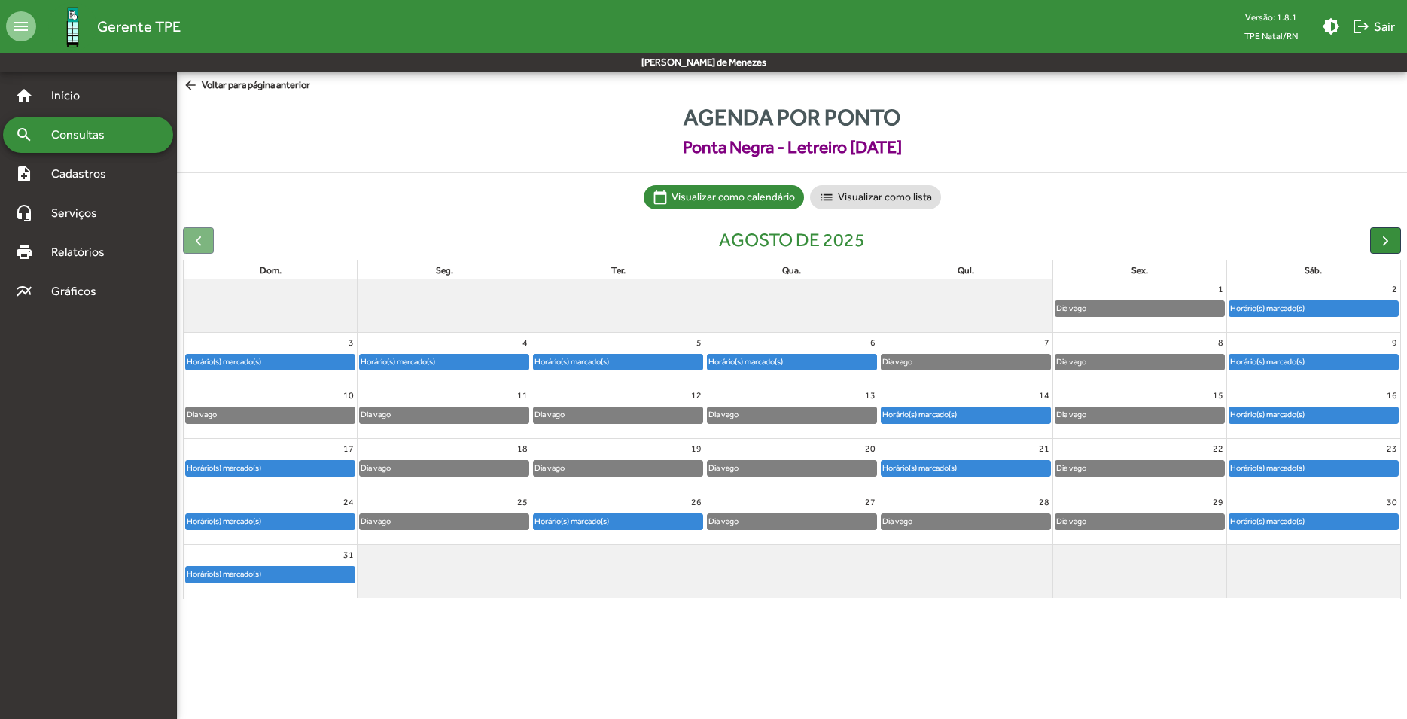
click at [1262, 416] on div "Horário(s) marcado(s)" at bounding box center [1268, 414] width 76 height 14
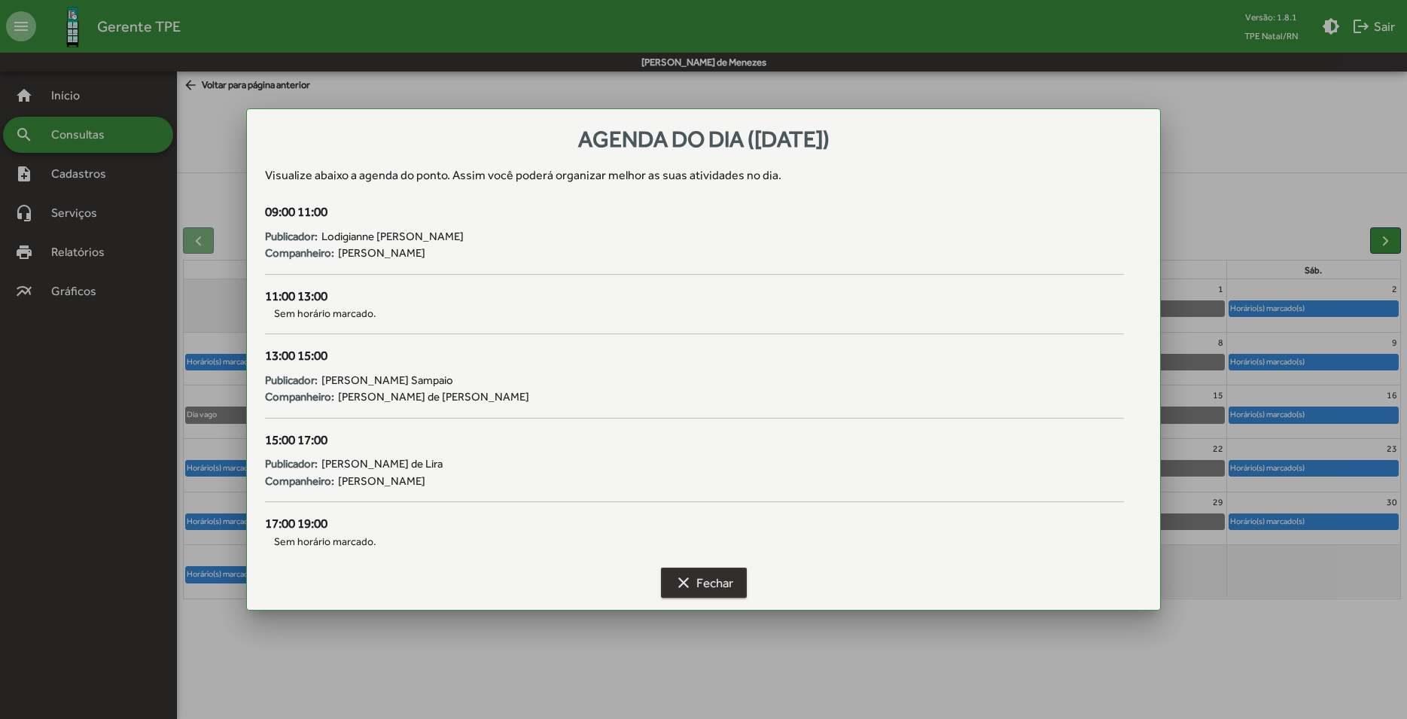
click at [723, 583] on span "clear Fechar" at bounding box center [704, 582] width 59 height 27
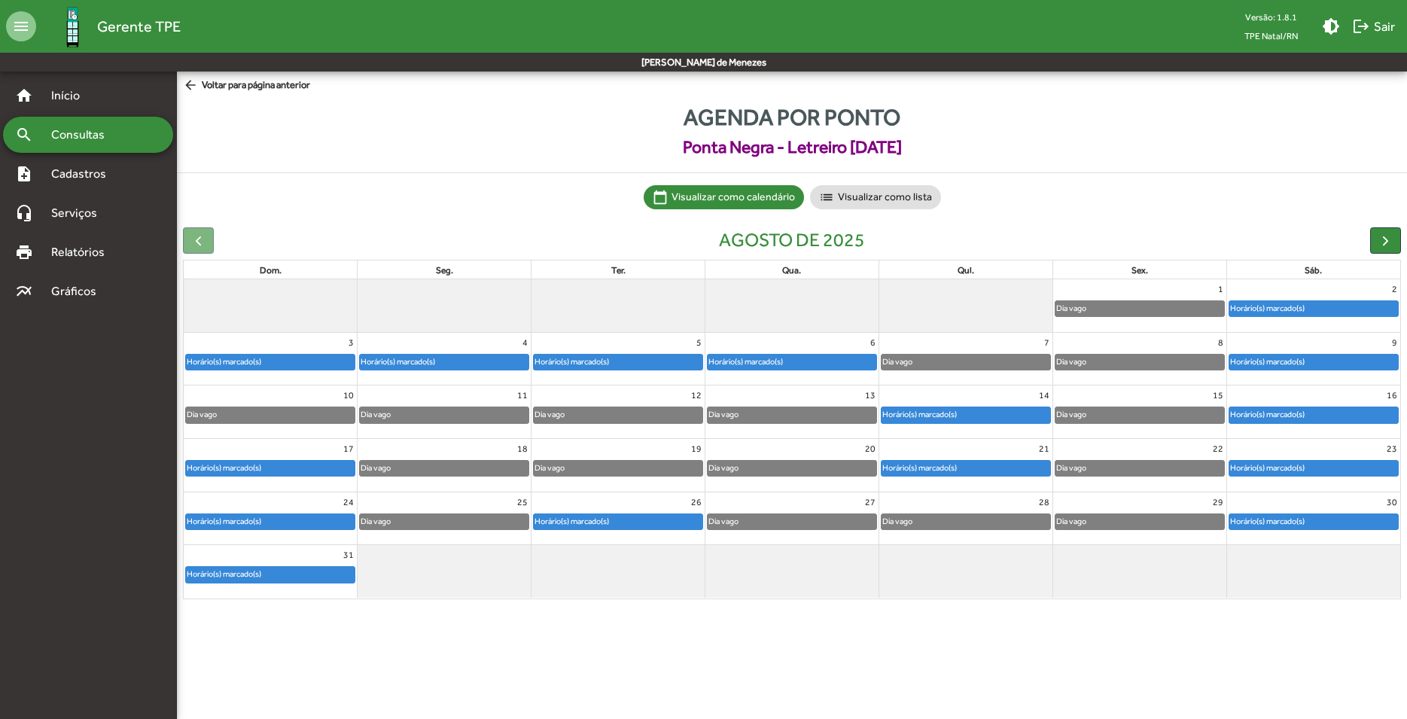
click at [1321, 416] on div "Horário(s) marcado(s)" at bounding box center [1314, 414] width 169 height 15
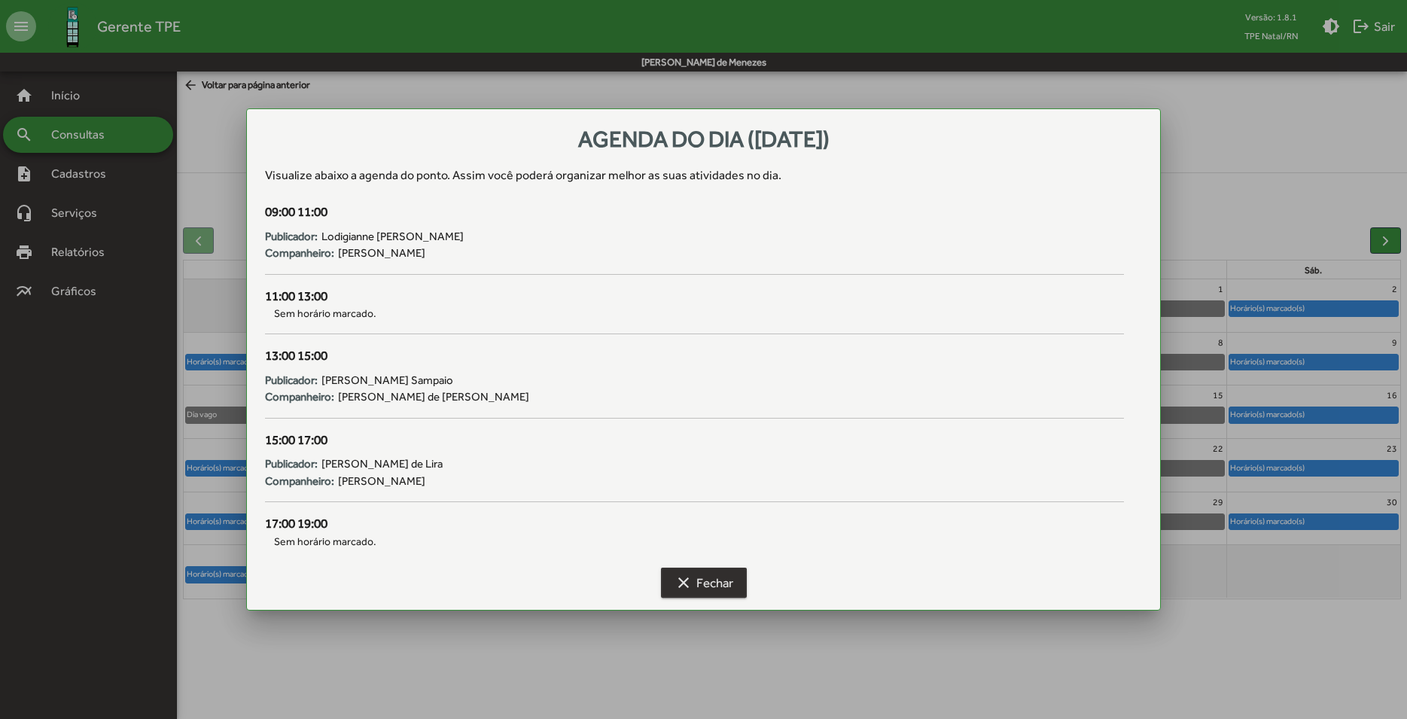
click at [679, 579] on mat-icon "clear" at bounding box center [684, 583] width 18 height 18
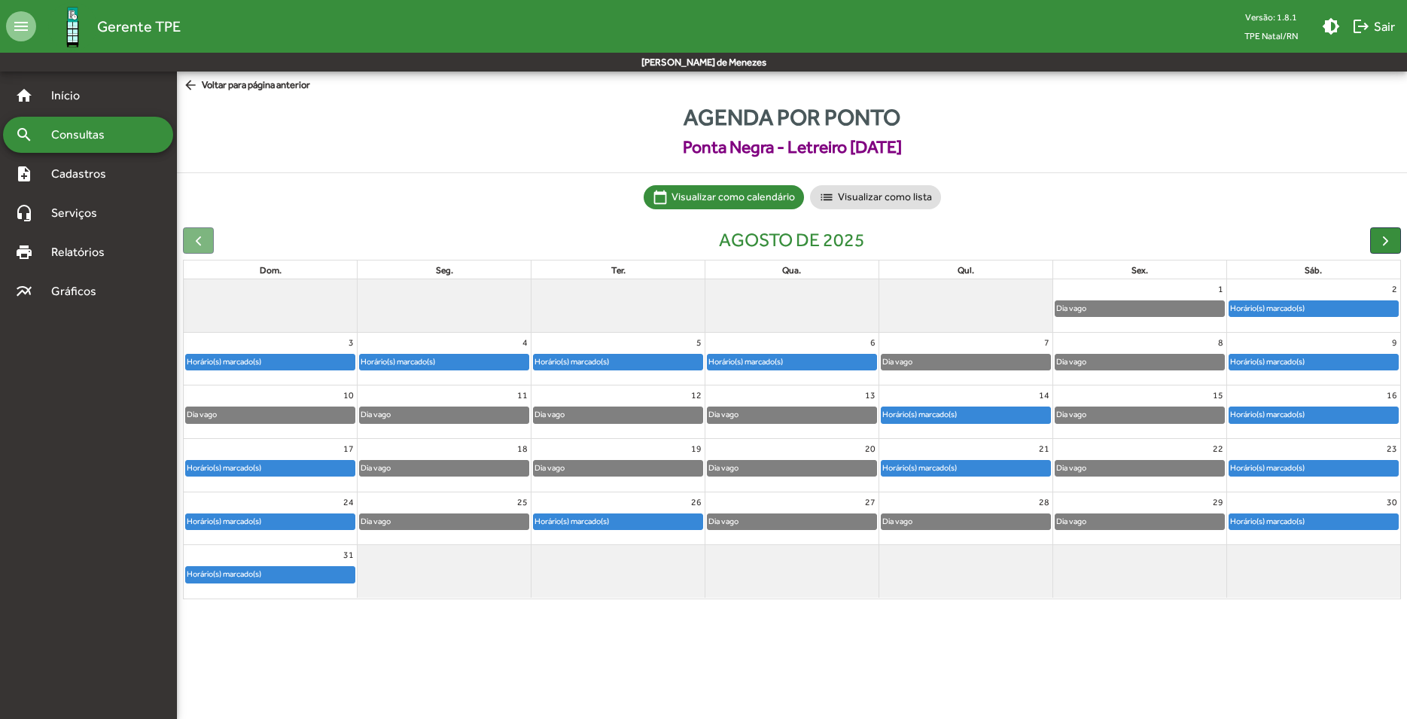
click at [996, 522] on div "Dia vago" at bounding box center [966, 521] width 169 height 15
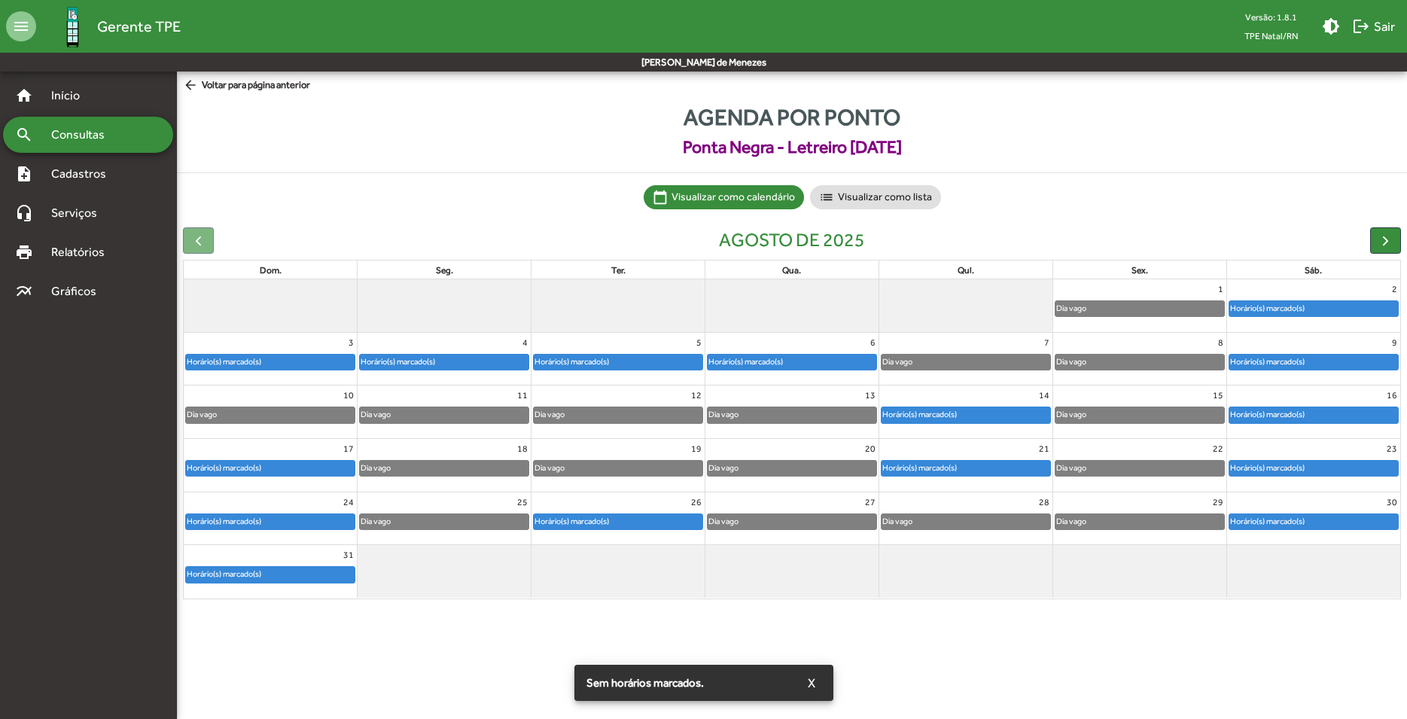
click at [940, 514] on div "Dia vago" at bounding box center [965, 521] width 173 height 17
click at [1085, 513] on div "29 Dia vago" at bounding box center [1139, 518] width 173 height 53
click at [1109, 520] on div "Dia vago" at bounding box center [1140, 521] width 169 height 15
click at [998, 472] on div "Horário(s) marcado(s)" at bounding box center [966, 468] width 169 height 15
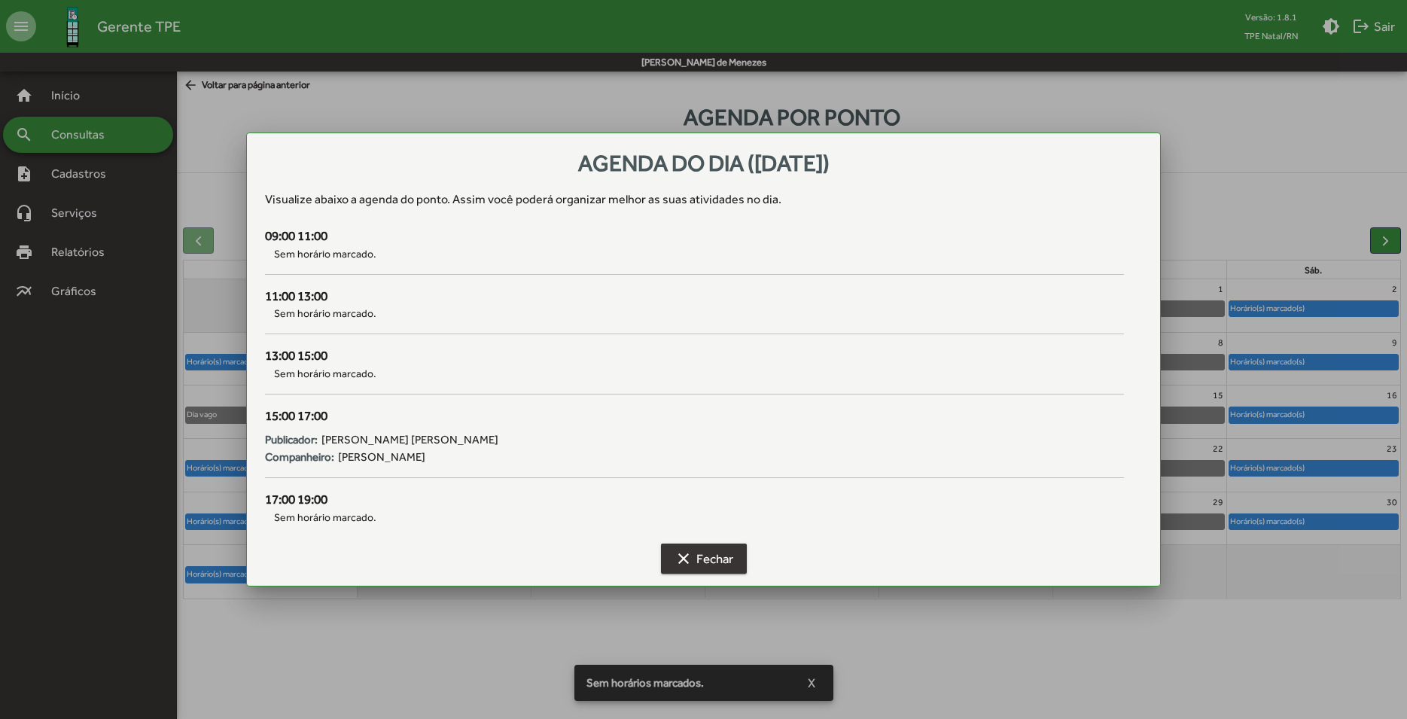
click at [687, 564] on mat-icon "clear" at bounding box center [684, 559] width 18 height 18
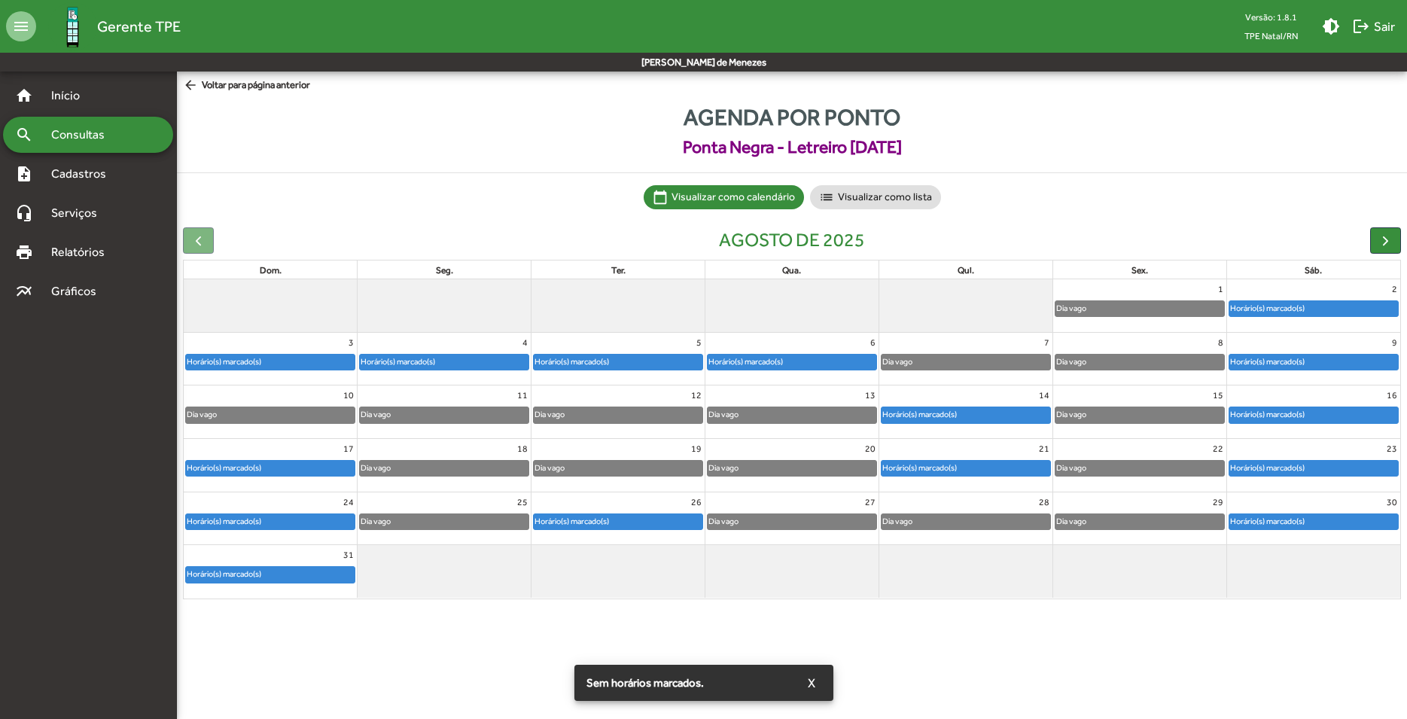
click at [763, 361] on div "Horário(s) marcado(s)" at bounding box center [746, 362] width 76 height 14
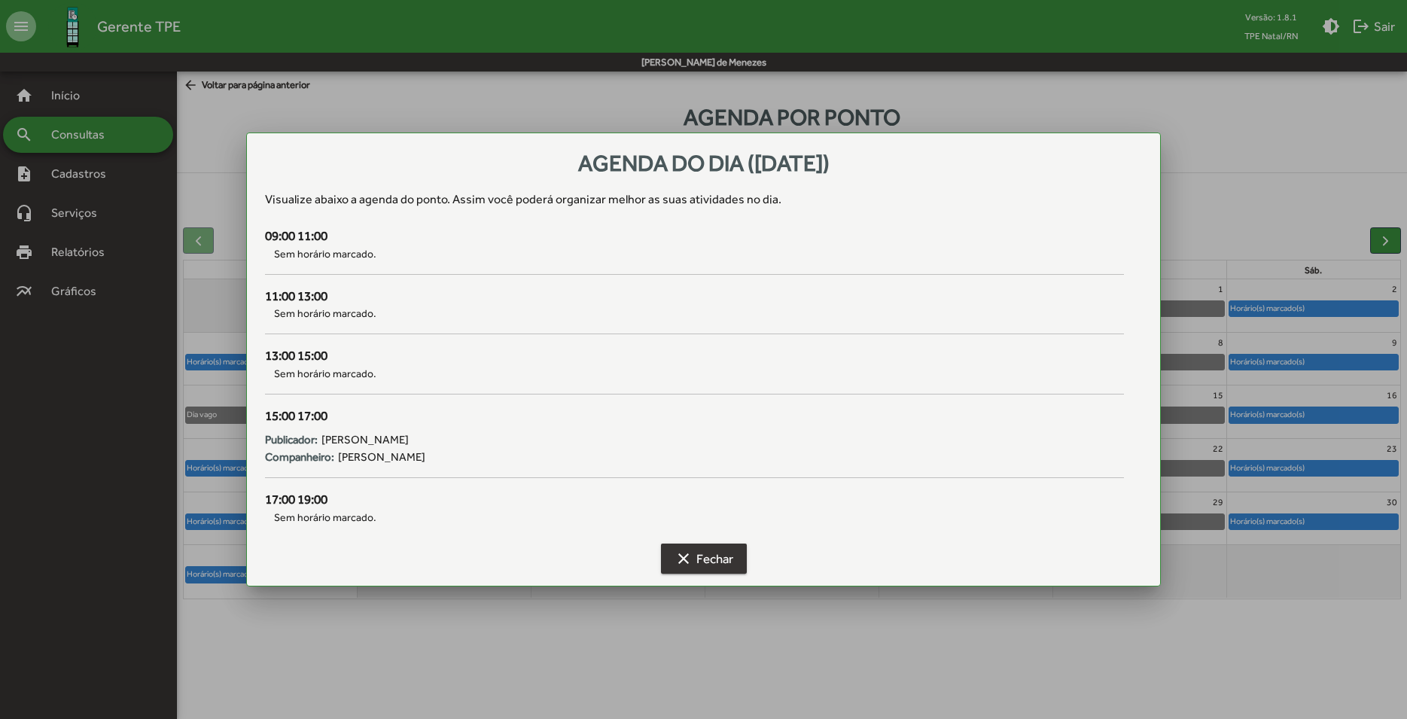
click at [707, 556] on span "clear Fechar" at bounding box center [704, 558] width 59 height 27
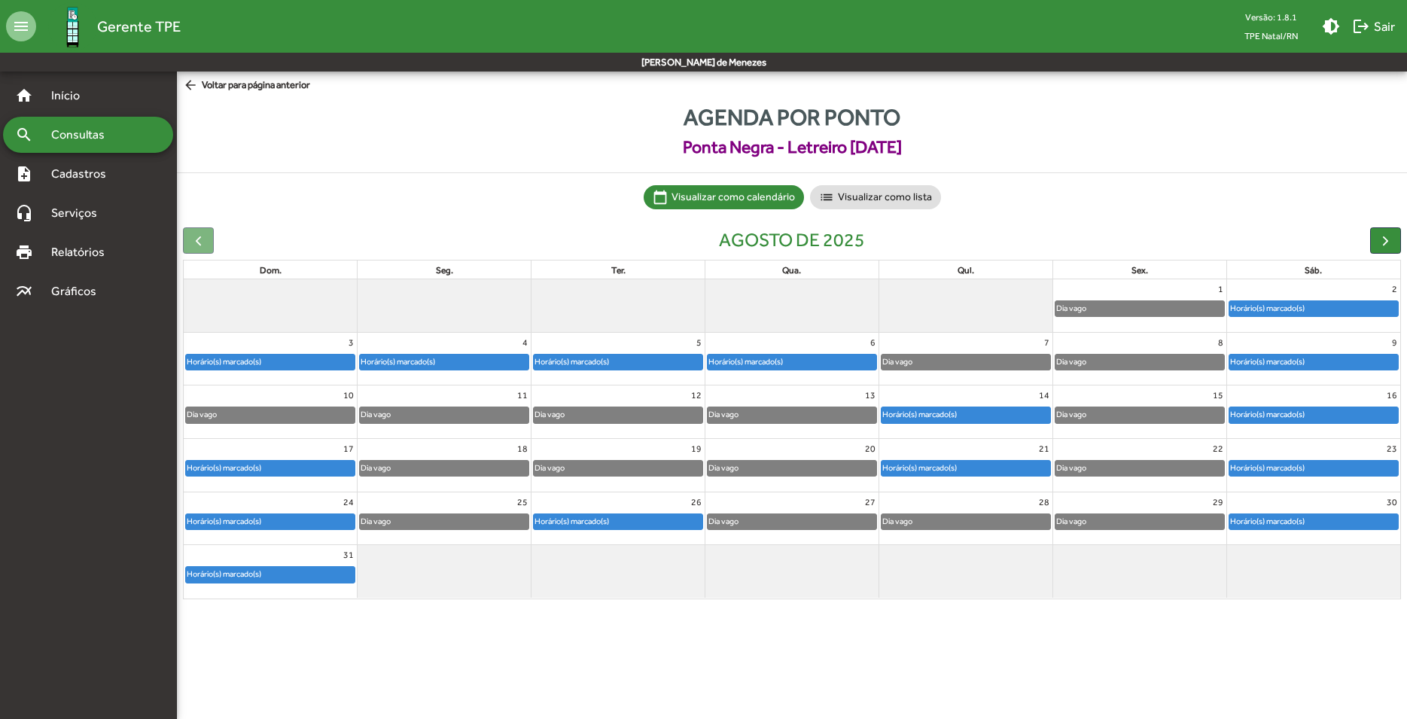
click at [78, 147] on div "search Consultas" at bounding box center [88, 135] width 170 height 36
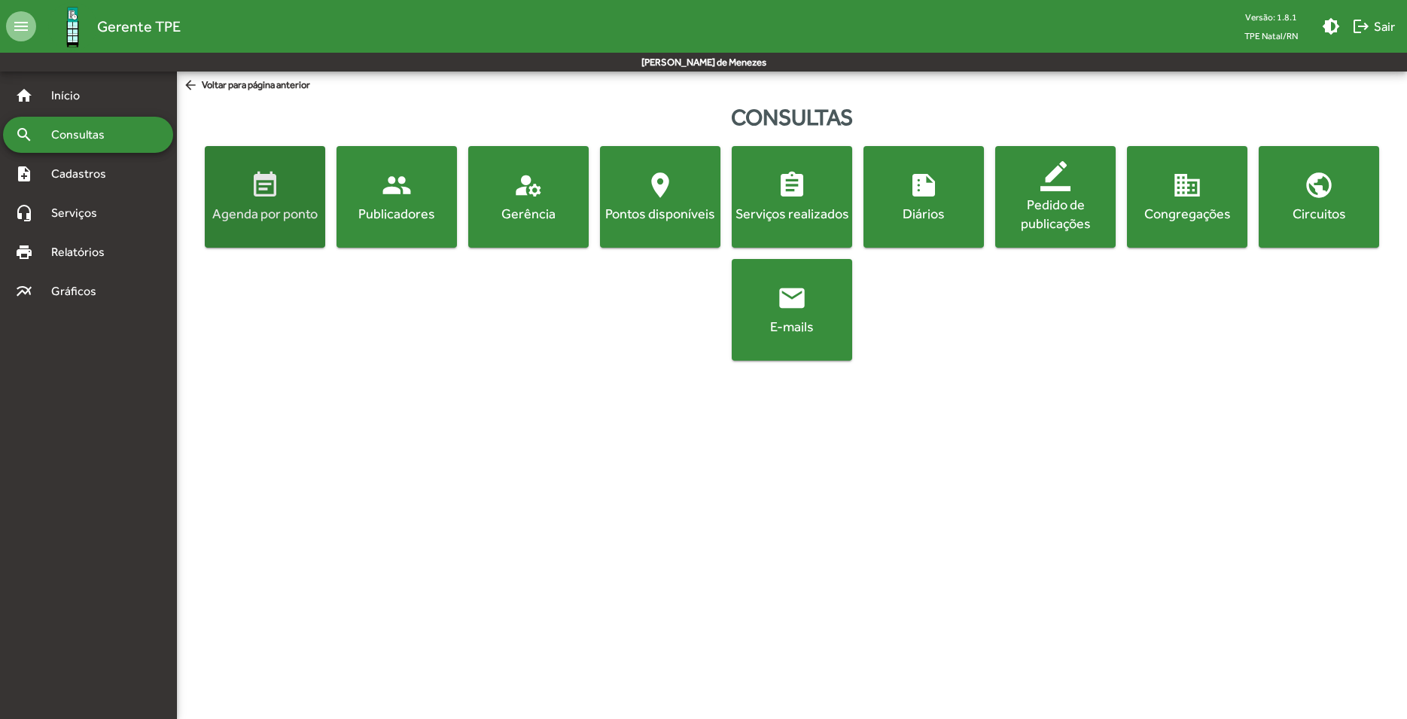
click at [294, 231] on button "event_note Agenda por ponto" at bounding box center [265, 197] width 120 height 102
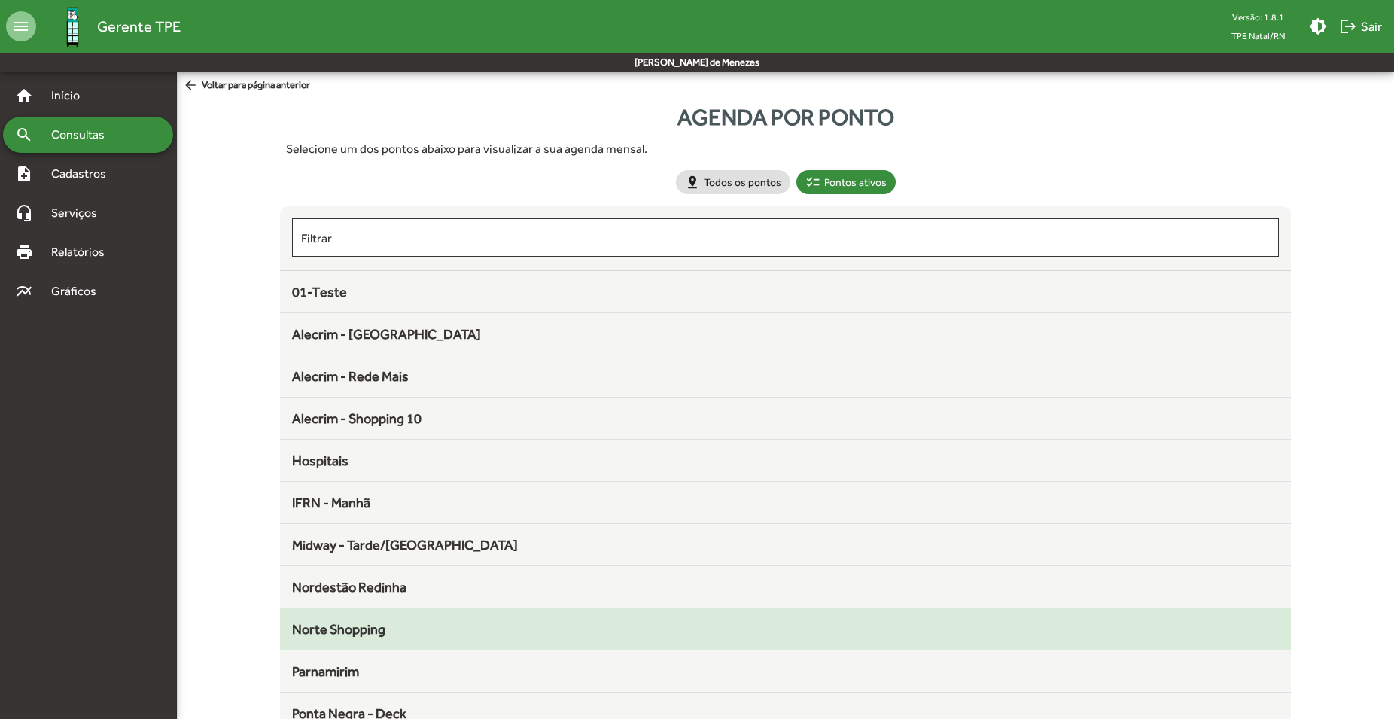
scroll to position [117, 0]
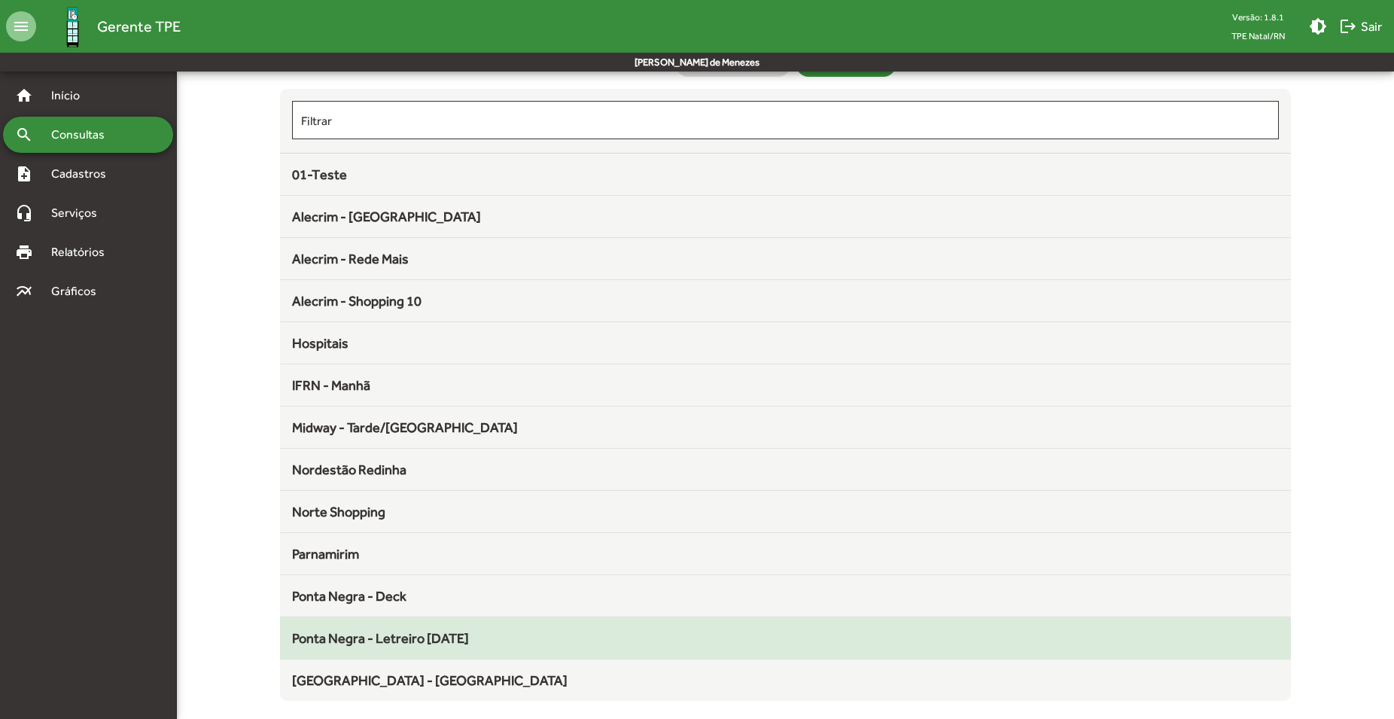
click at [437, 637] on span "Ponta Negra - Letreiro [DATE]" at bounding box center [380, 638] width 177 height 16
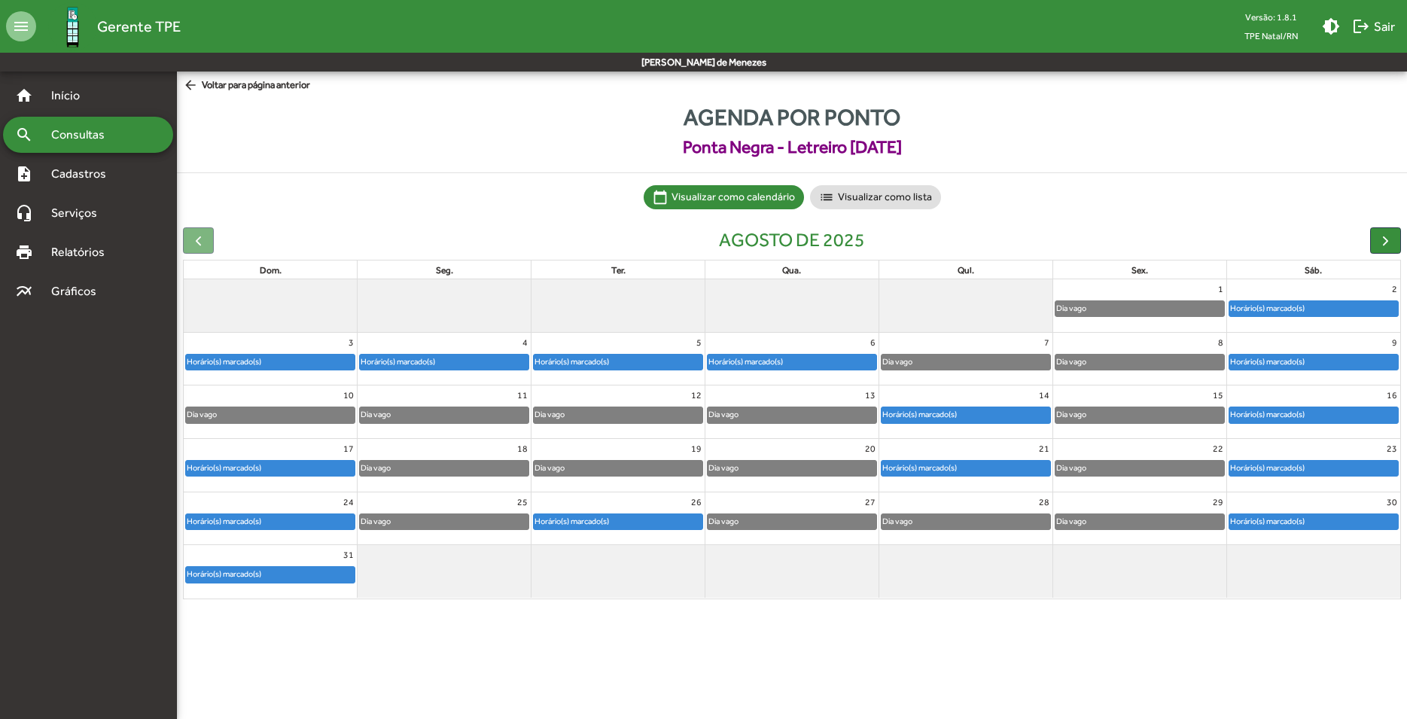
click at [1321, 518] on div "Horário(s) marcado(s)" at bounding box center [1314, 521] width 169 height 15
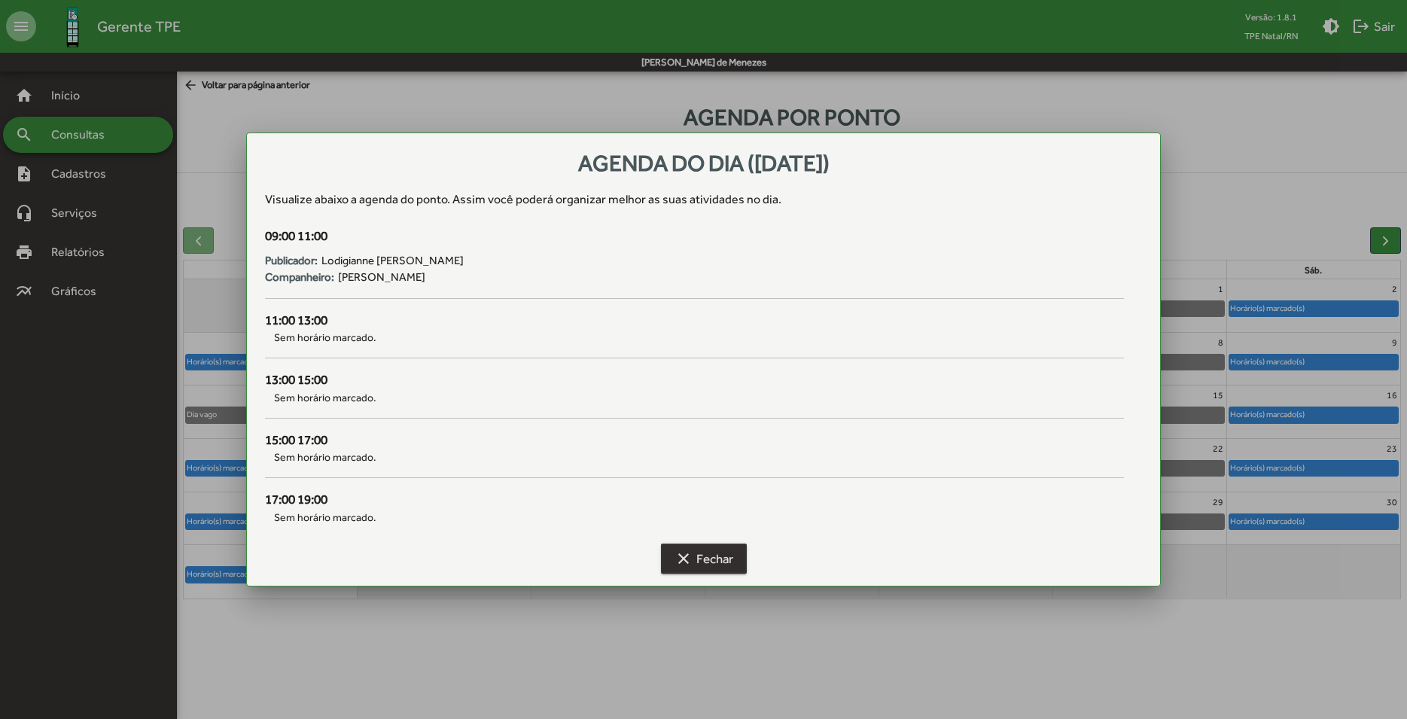
click at [725, 567] on span "clear Fechar" at bounding box center [704, 558] width 59 height 27
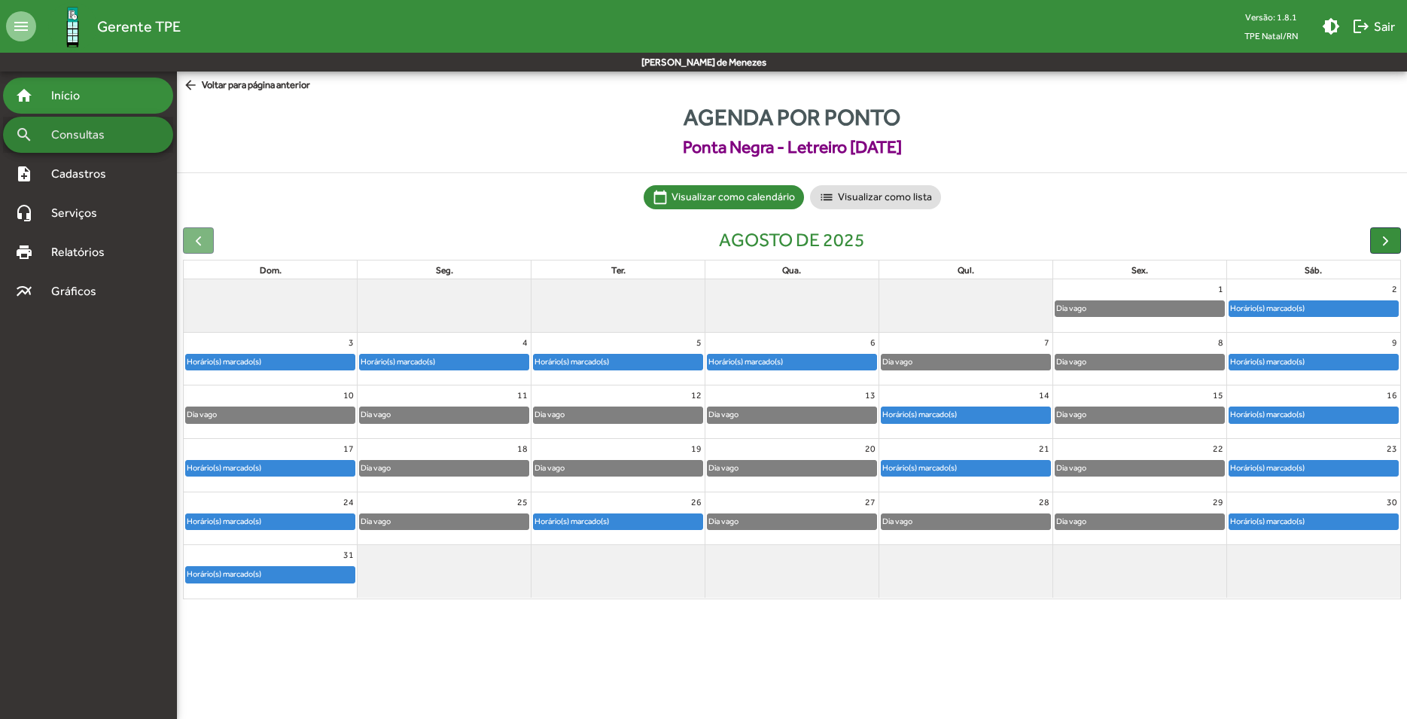
drag, startPoint x: 111, startPoint y: 131, endPoint x: 78, endPoint y: 102, distance: 44.3
click at [111, 131] on span "Consultas" at bounding box center [83, 135] width 82 height 18
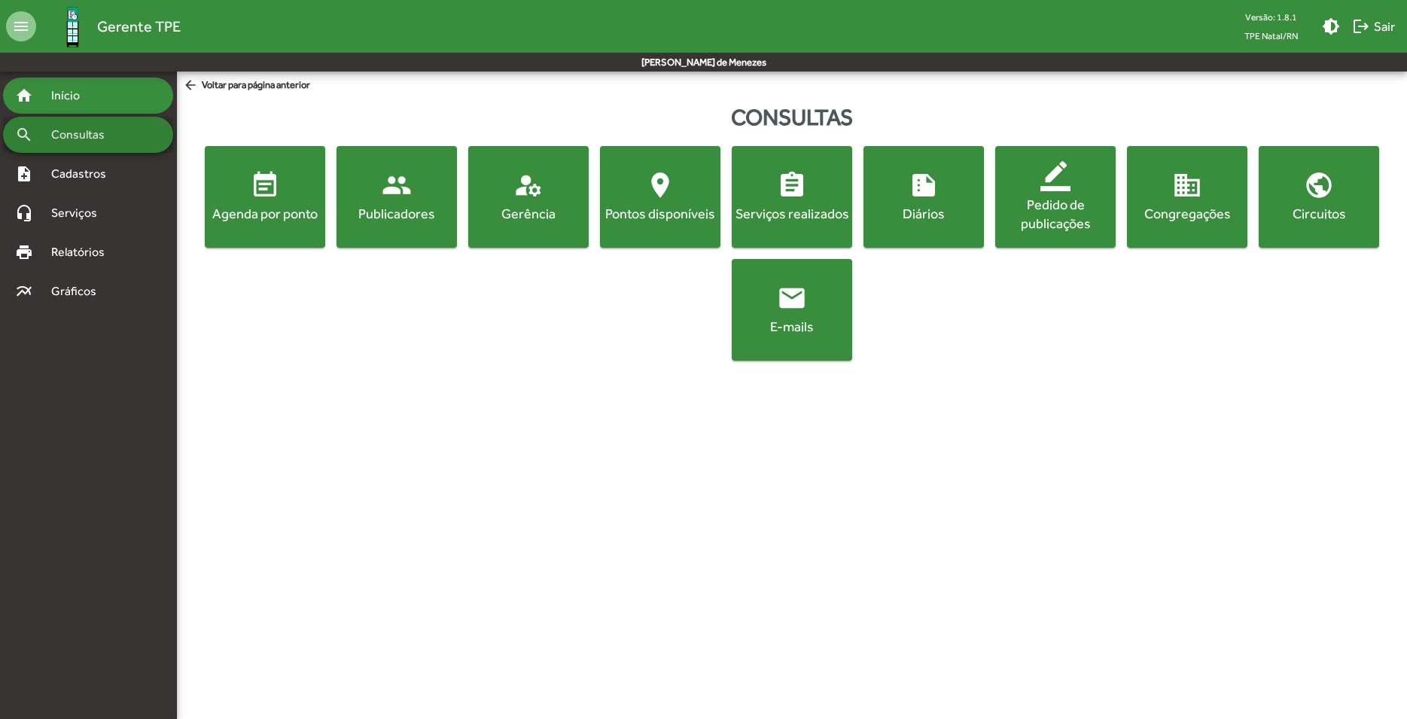
click at [77, 99] on span "Início" at bounding box center [71, 96] width 59 height 18
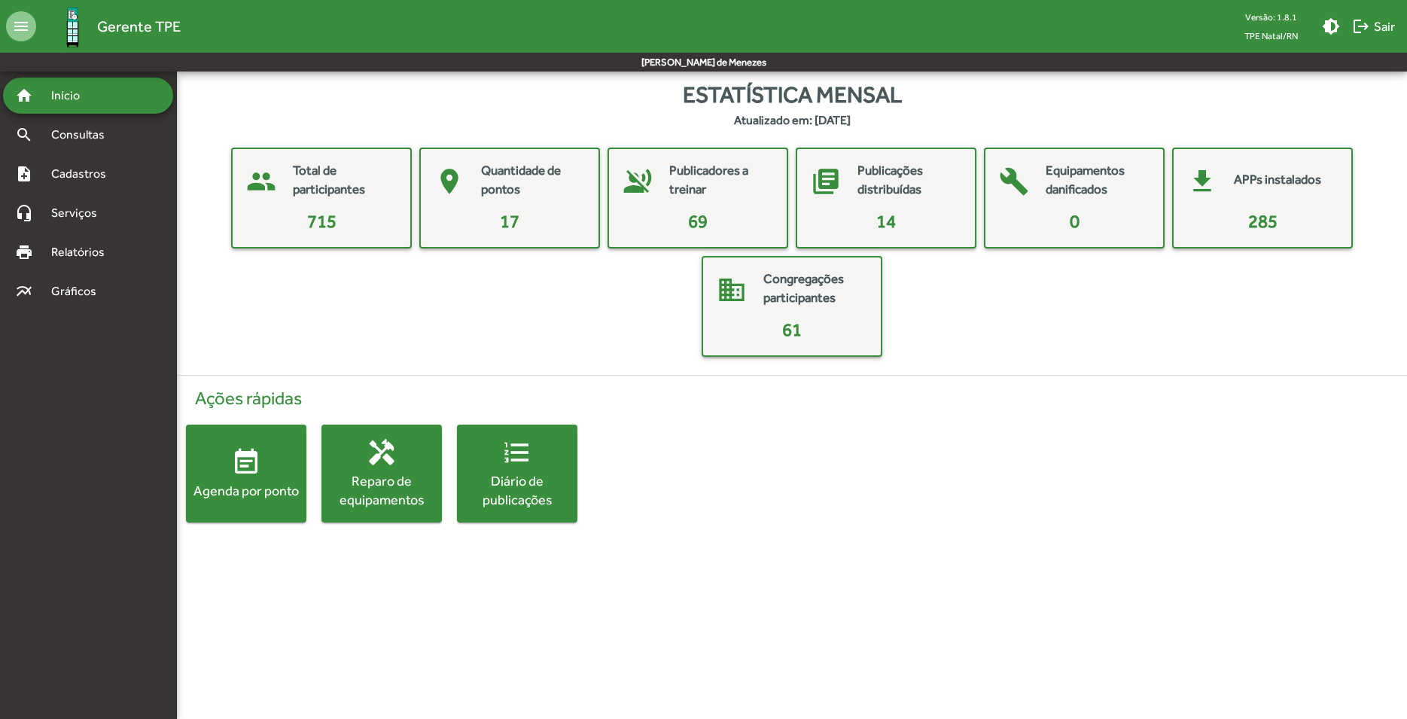
click at [687, 177] on mat-card-title "Publicadores a treinar" at bounding box center [720, 180] width 102 height 38
